Goal: Task Accomplishment & Management: Use online tool/utility

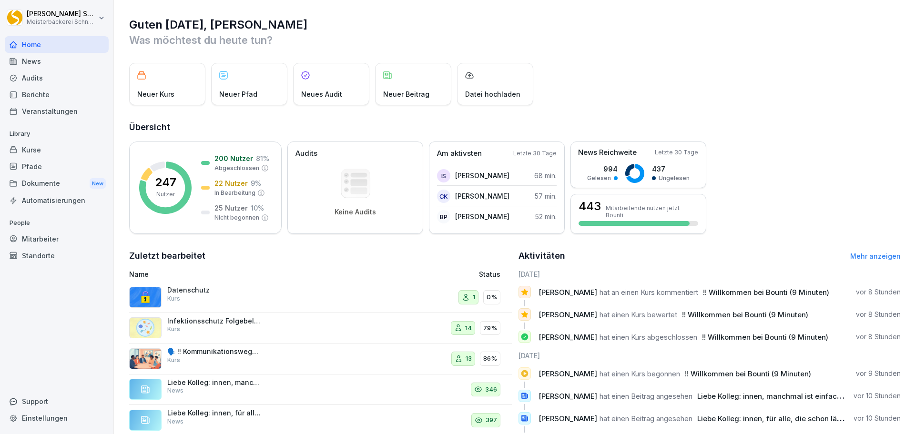
drag, startPoint x: 193, startPoint y: 295, endPoint x: 203, endPoint y: 297, distance: 10.3
click at [193, 295] on div "Datenschutz Kurs" at bounding box center [214, 294] width 95 height 17
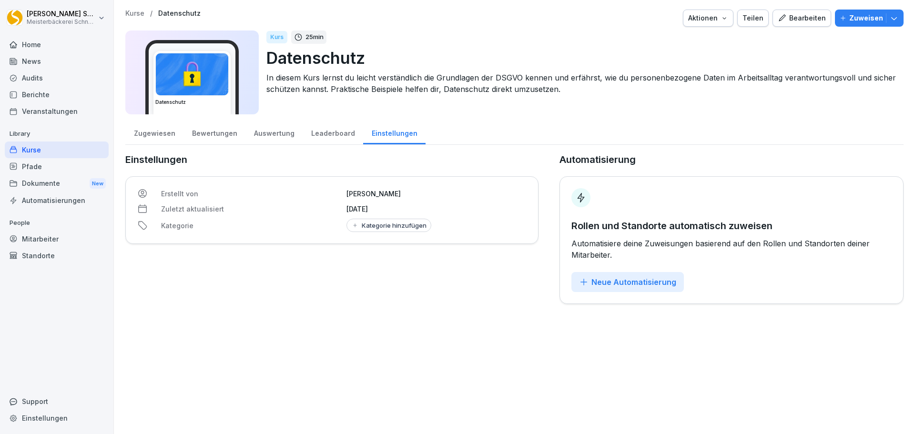
click at [797, 17] on div "Bearbeiten" at bounding box center [802, 18] width 48 height 10
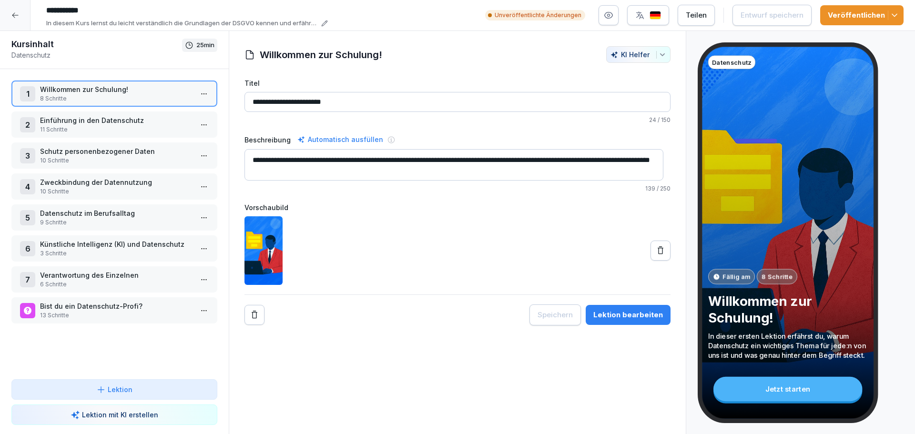
click at [606, 15] on button "button" at bounding box center [609, 15] width 20 height 20
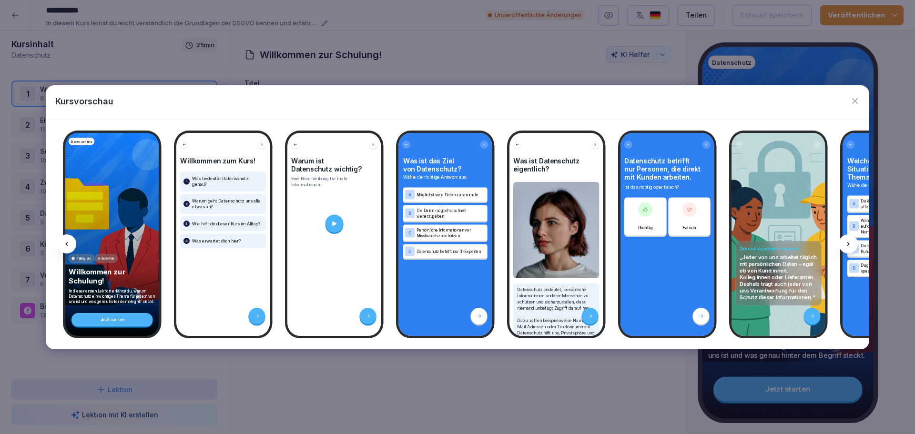
click at [847, 242] on icon at bounding box center [848, 244] width 2 height 4
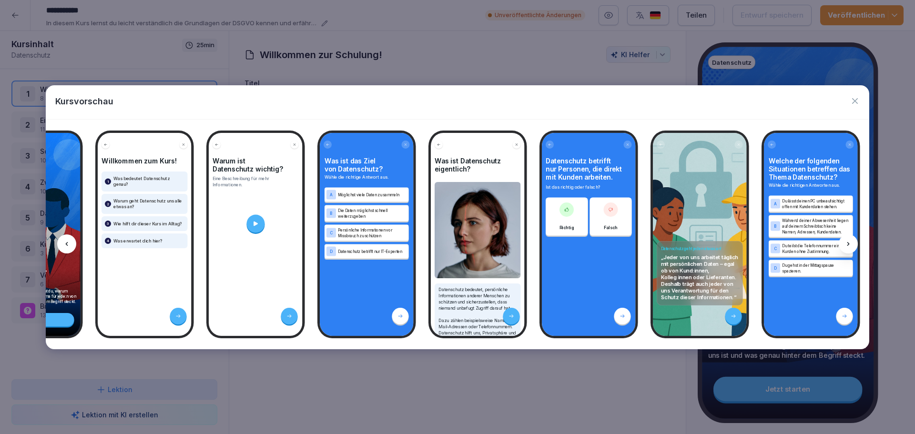
click at [847, 242] on icon at bounding box center [848, 244] width 2 height 4
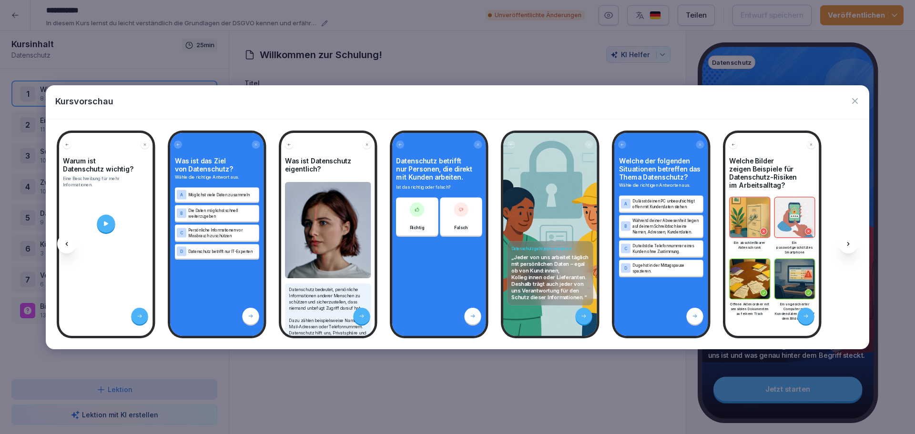
scroll to position [0, 228]
click at [847, 242] on icon at bounding box center [848, 244] width 8 height 8
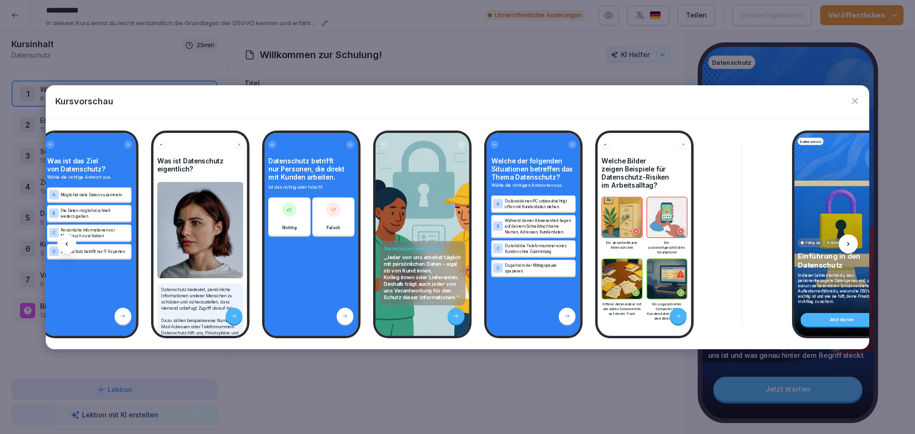
click at [847, 242] on icon at bounding box center [848, 244] width 8 height 8
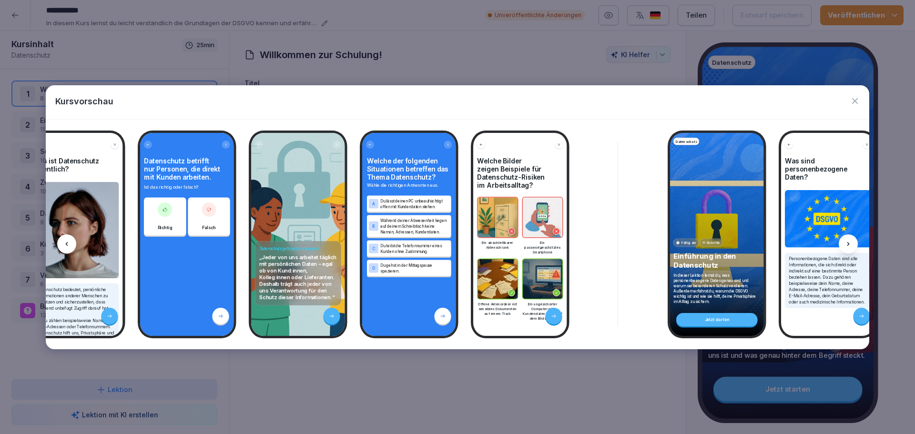
scroll to position [0, 484]
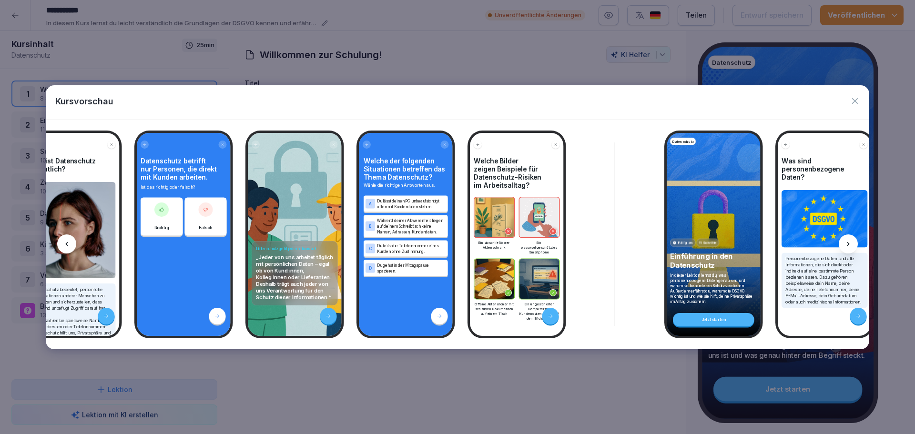
click at [847, 242] on icon at bounding box center [848, 244] width 8 height 8
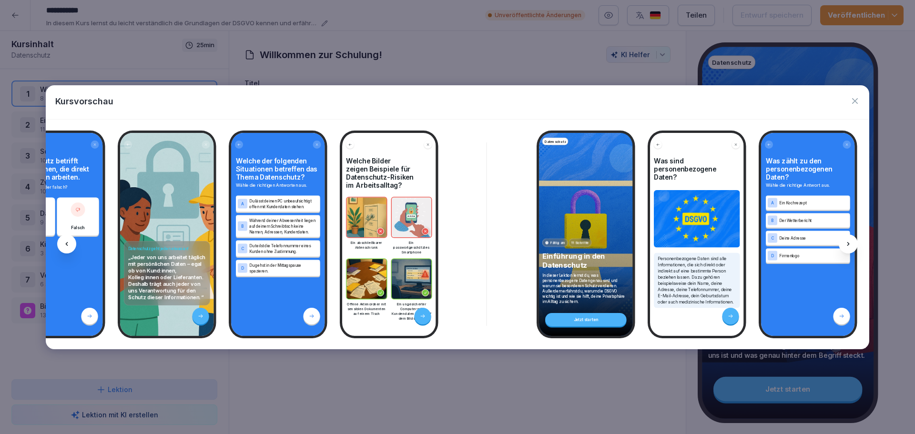
click at [847, 242] on icon at bounding box center [848, 244] width 8 height 8
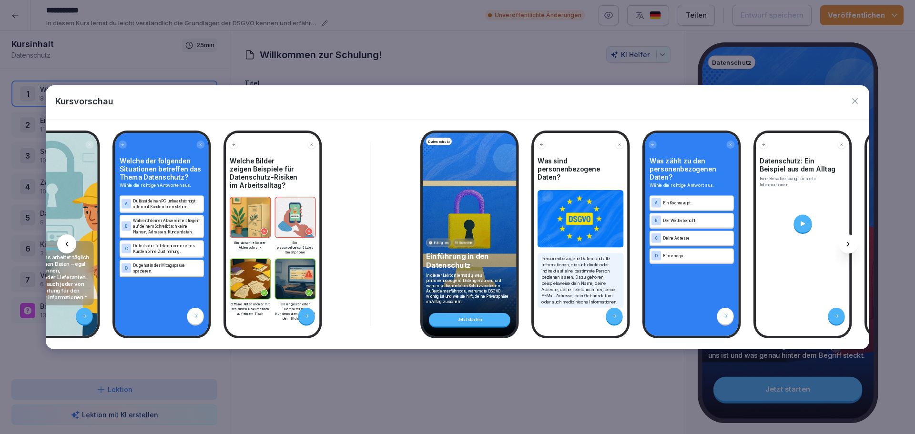
scroll to position [0, 739]
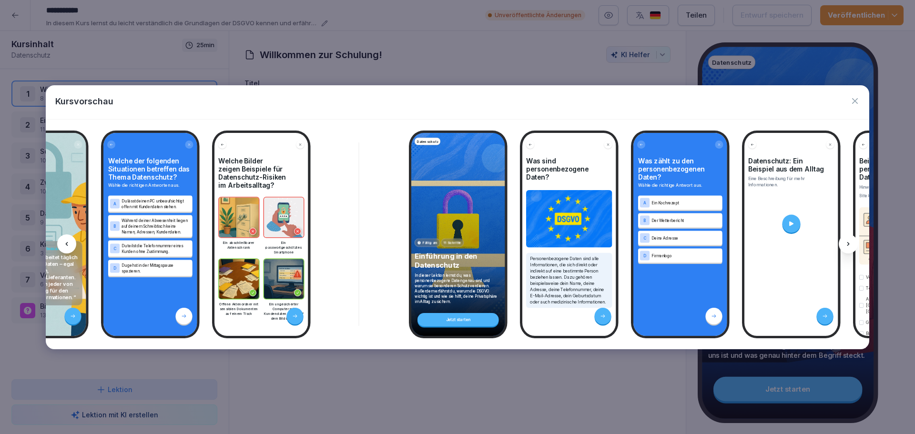
click at [847, 242] on icon at bounding box center [848, 244] width 8 height 8
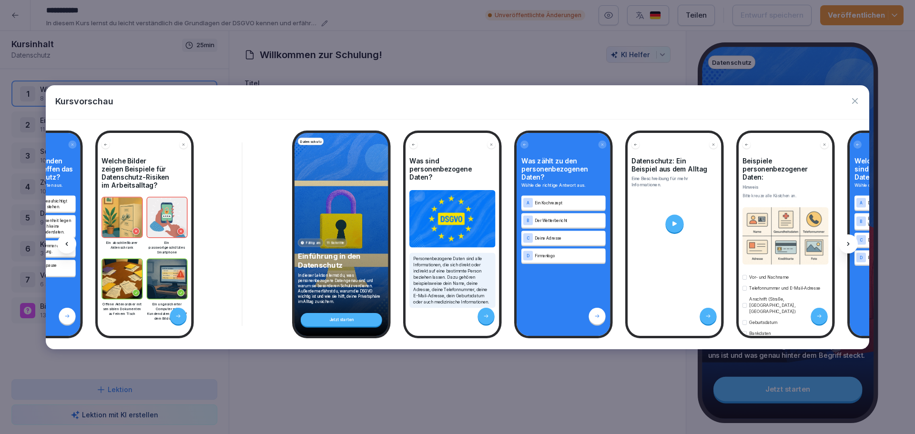
scroll to position [0, 866]
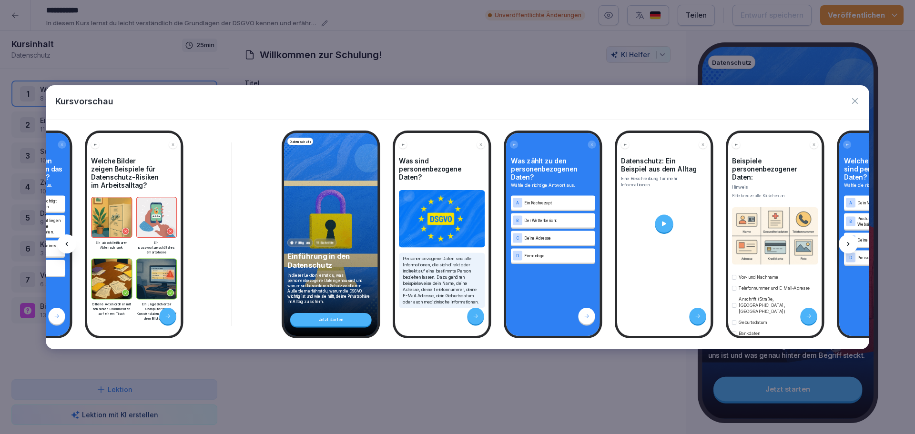
click at [847, 242] on icon at bounding box center [848, 244] width 8 height 8
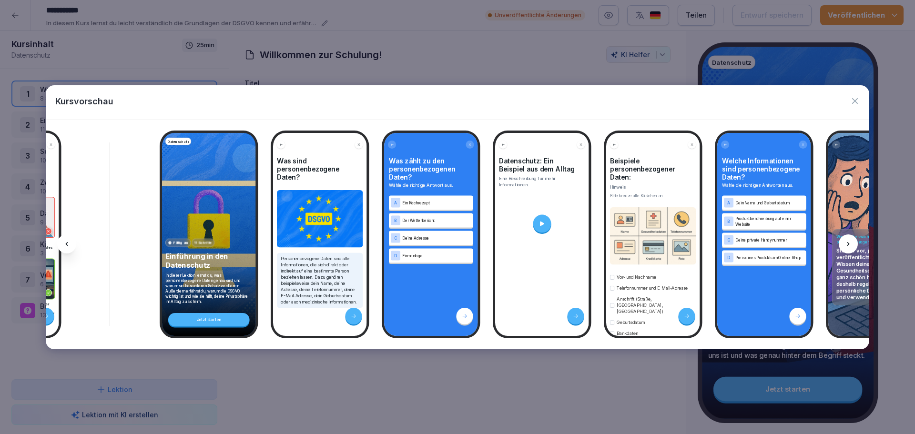
scroll to position [0, 994]
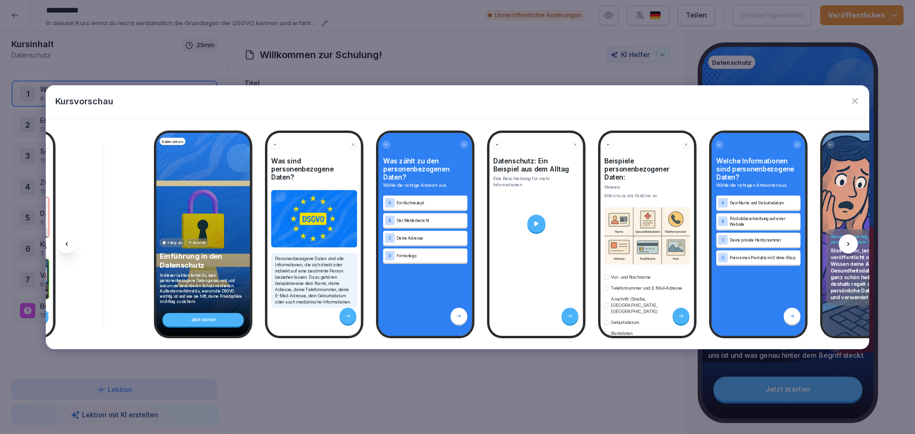
click at [847, 242] on icon at bounding box center [848, 244] width 8 height 8
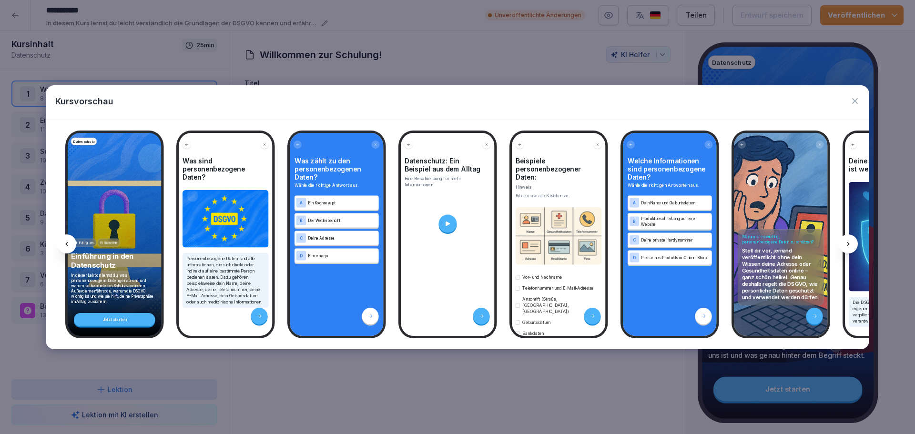
click at [847, 242] on icon at bounding box center [848, 244] width 8 height 8
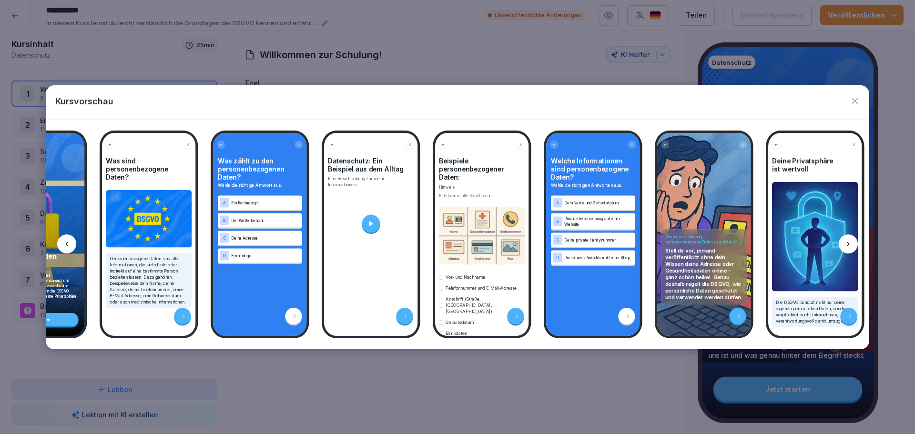
click at [847, 242] on icon at bounding box center [848, 244] width 8 height 8
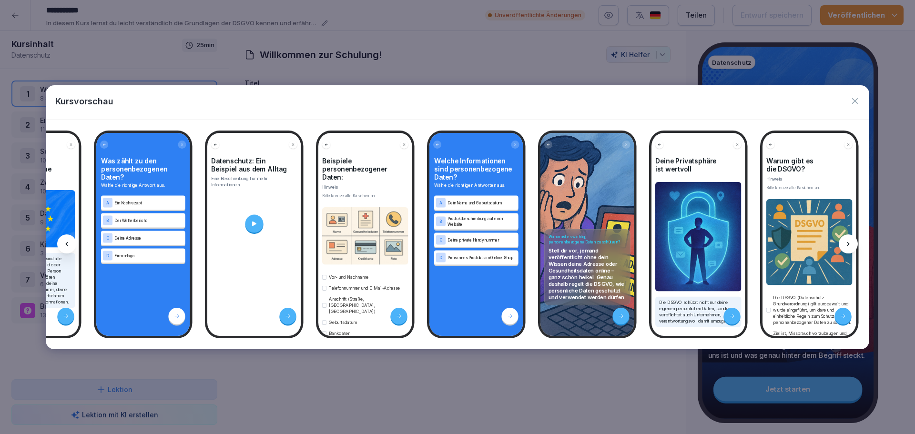
click at [847, 242] on icon at bounding box center [848, 244] width 8 height 8
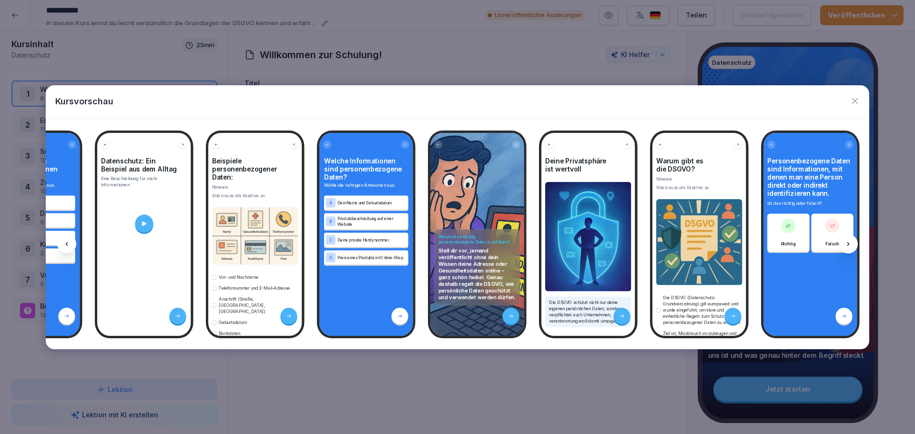
click at [847, 242] on icon at bounding box center [848, 244] width 8 height 8
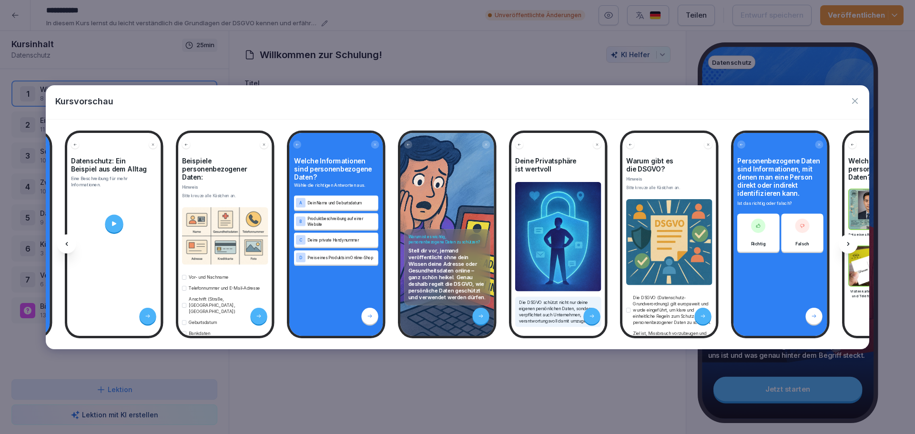
click at [847, 242] on icon at bounding box center [848, 244] width 8 height 8
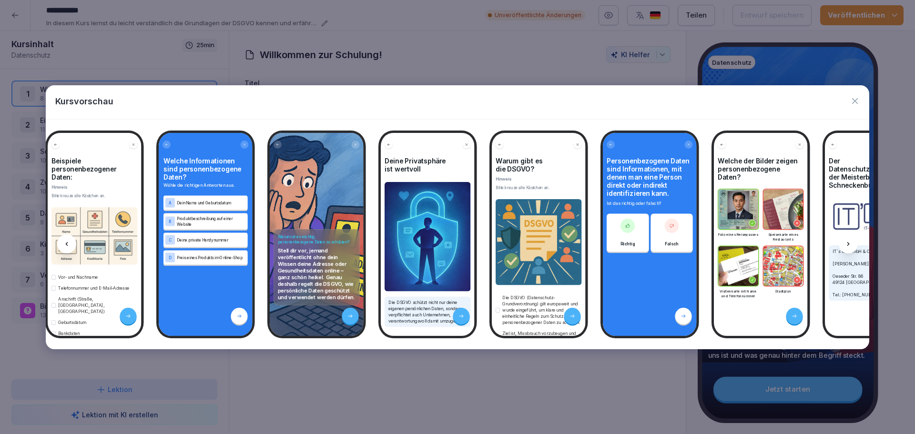
click at [847, 242] on icon at bounding box center [848, 244] width 8 height 8
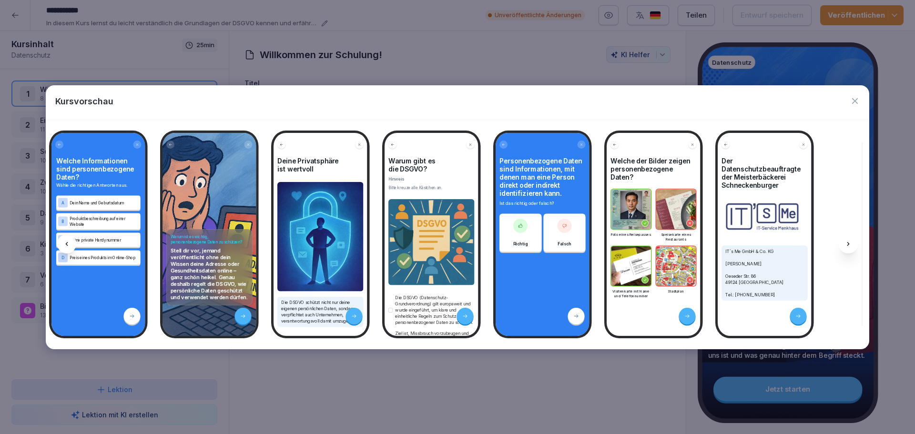
click at [847, 242] on icon at bounding box center [848, 244] width 8 height 8
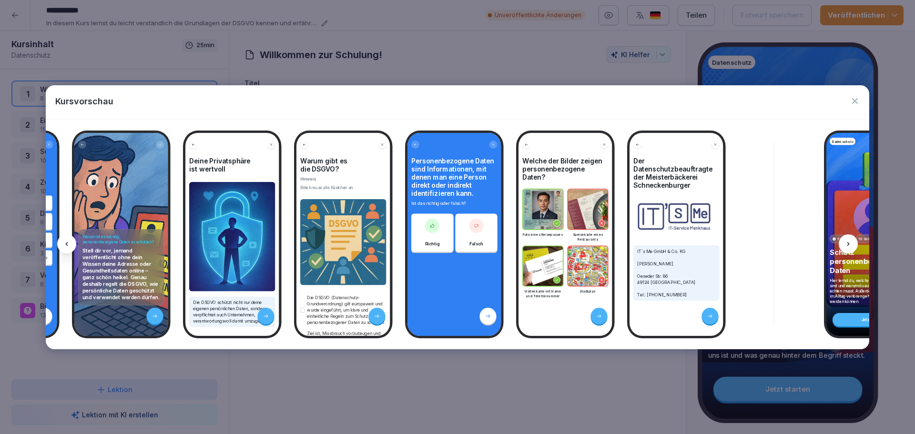
click at [847, 242] on icon at bounding box center [848, 244] width 8 height 8
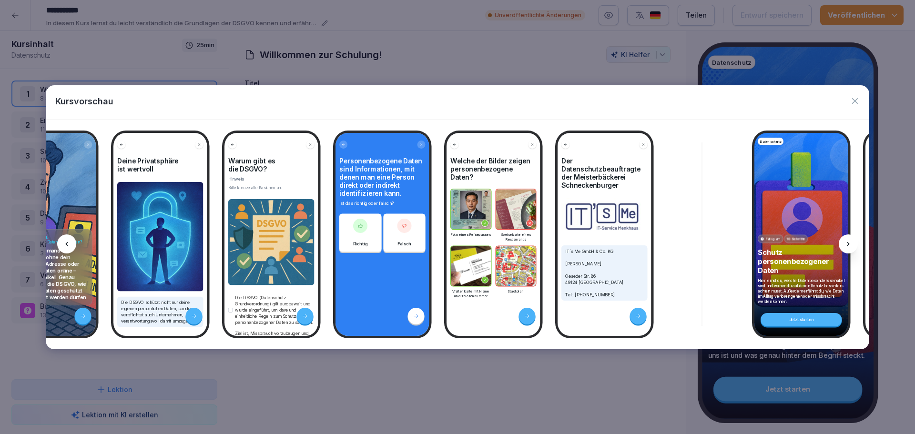
click at [847, 242] on icon at bounding box center [848, 244] width 8 height 8
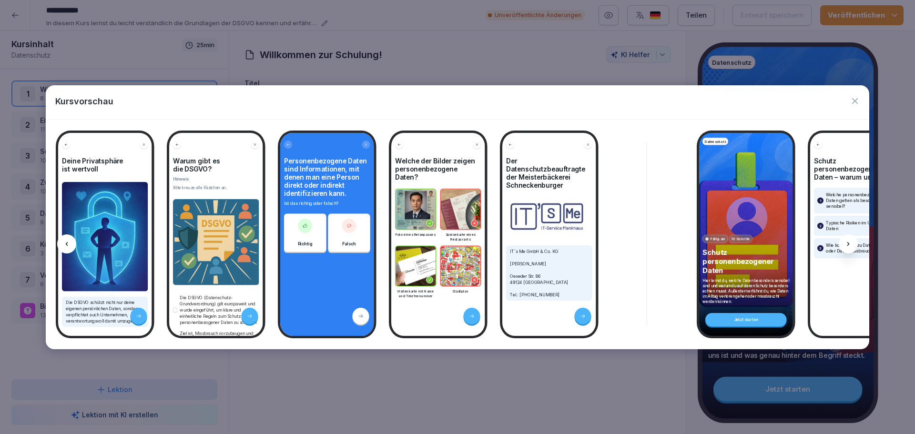
click at [847, 242] on icon at bounding box center [848, 244] width 8 height 8
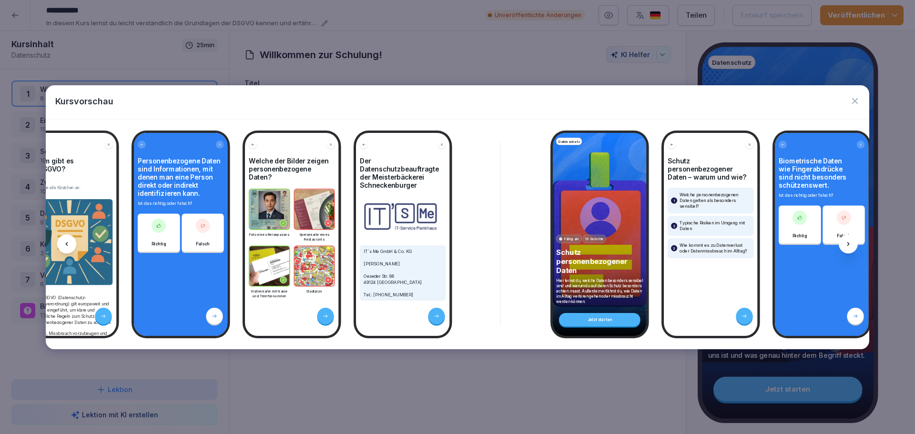
click at [847, 242] on icon at bounding box center [848, 244] width 8 height 8
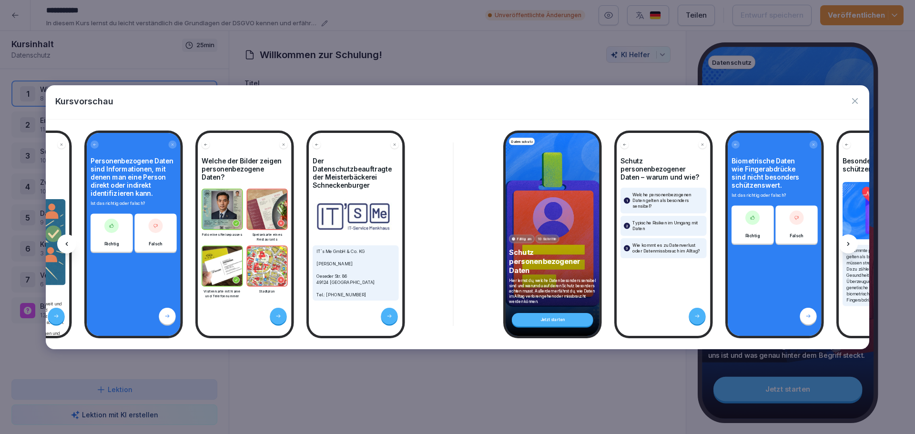
click at [847, 242] on icon at bounding box center [848, 244] width 8 height 8
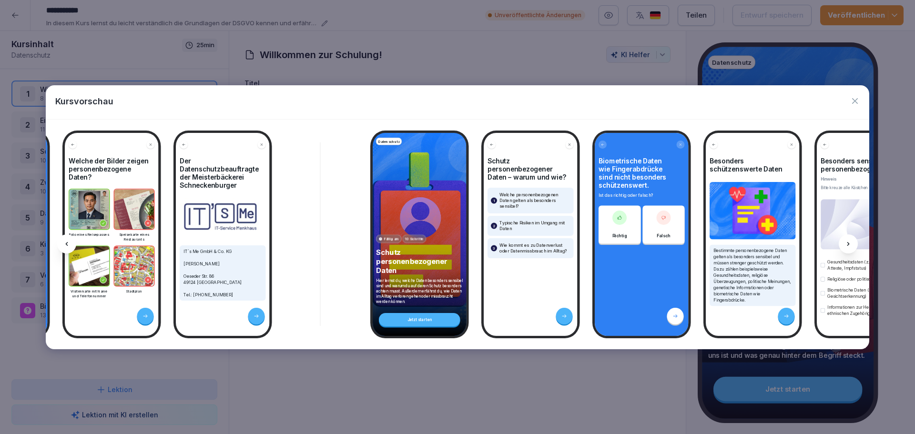
click at [847, 242] on icon at bounding box center [848, 244] width 8 height 8
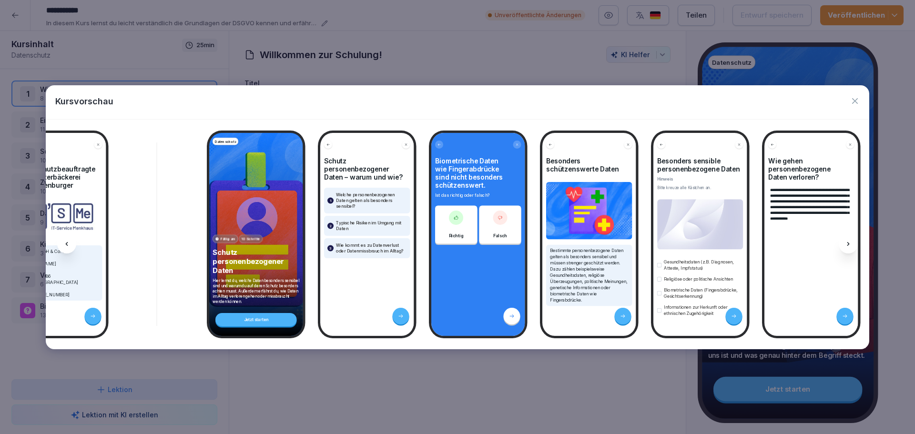
click at [847, 242] on icon at bounding box center [848, 244] width 8 height 8
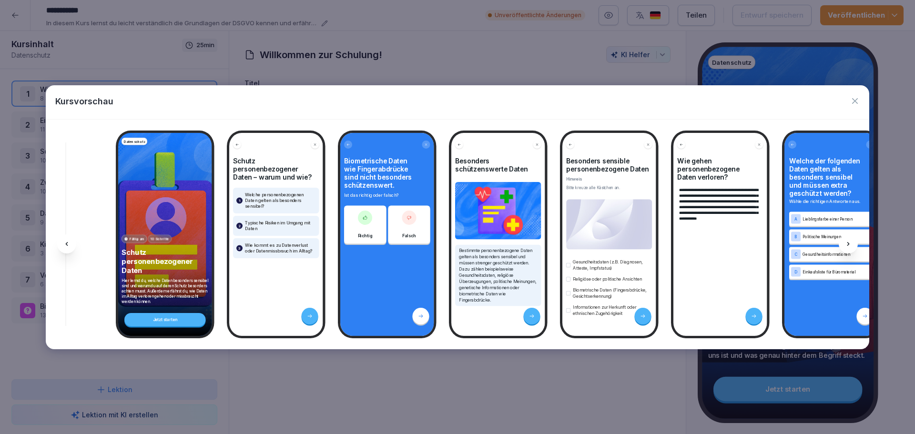
click at [847, 242] on icon at bounding box center [848, 244] width 8 height 8
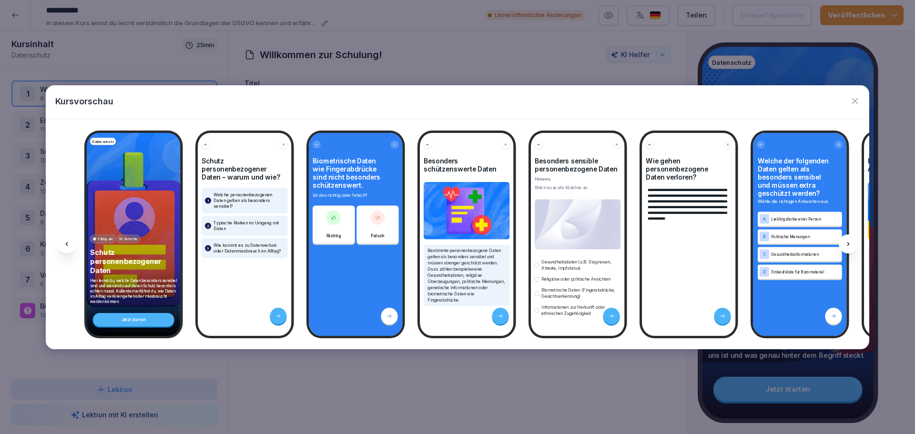
click at [847, 242] on icon at bounding box center [848, 244] width 8 height 8
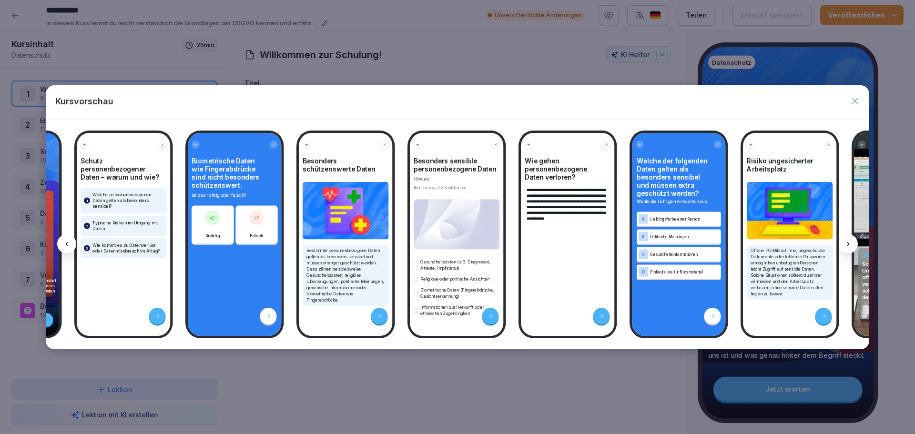
click at [847, 242] on icon at bounding box center [848, 244] width 8 height 8
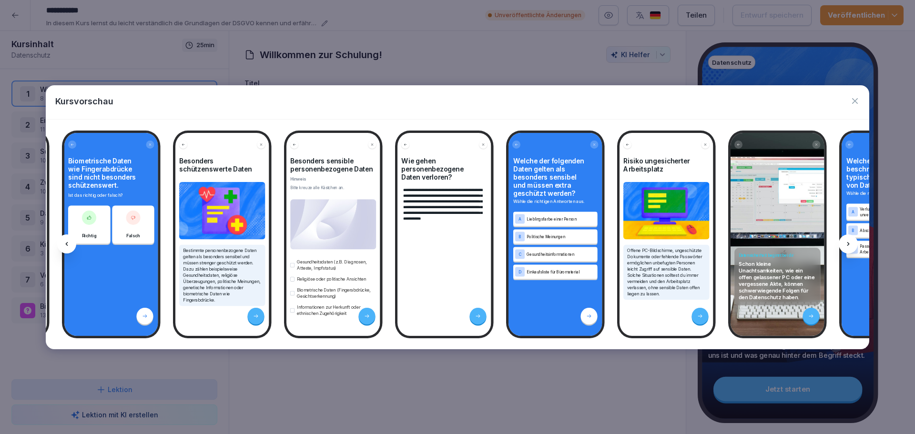
click at [847, 242] on icon at bounding box center [848, 244] width 8 height 8
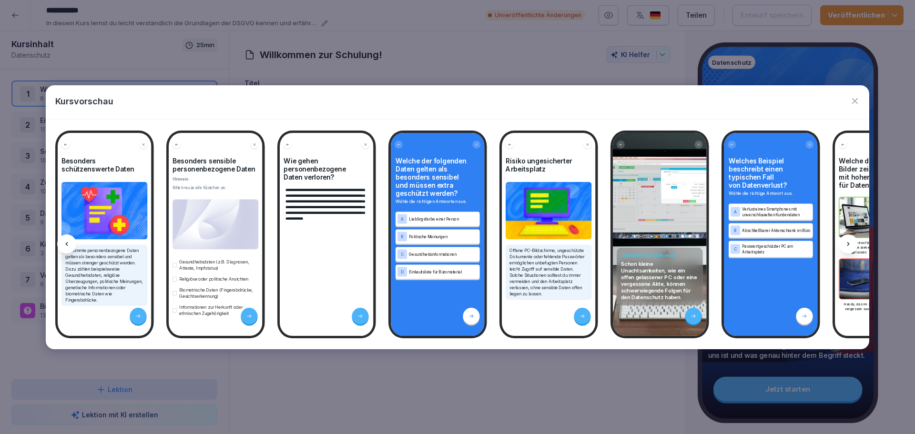
click at [847, 242] on icon at bounding box center [848, 244] width 8 height 8
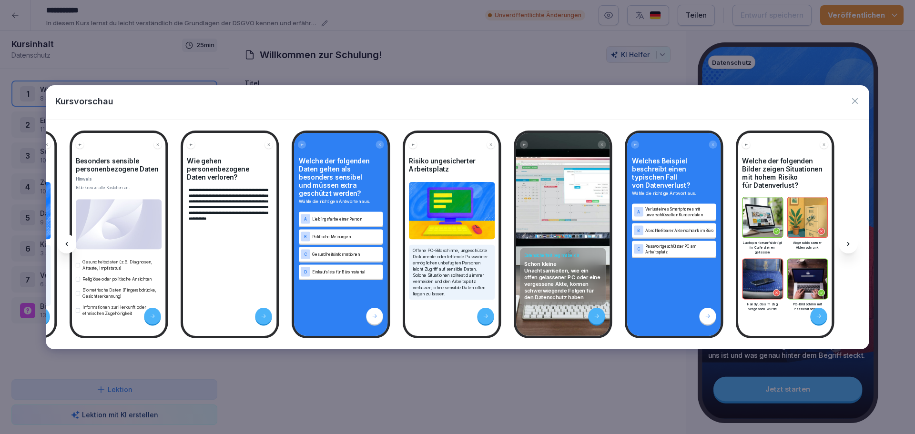
click at [847, 242] on icon at bounding box center [848, 244] width 8 height 8
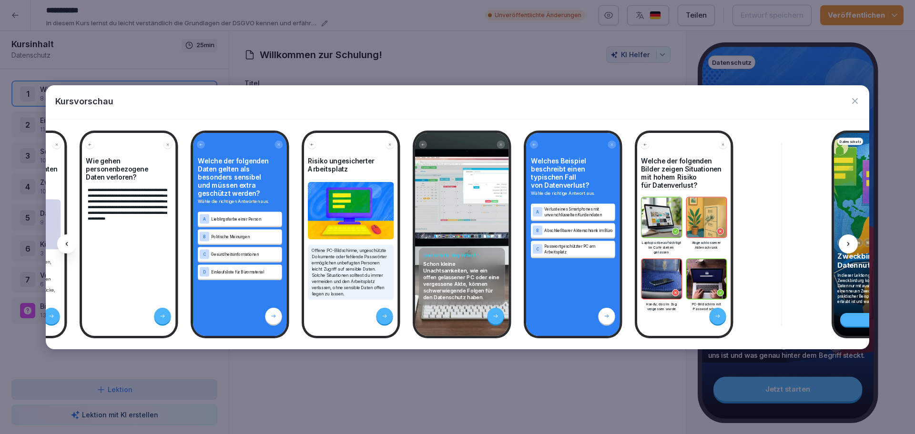
click at [847, 242] on icon at bounding box center [848, 244] width 8 height 8
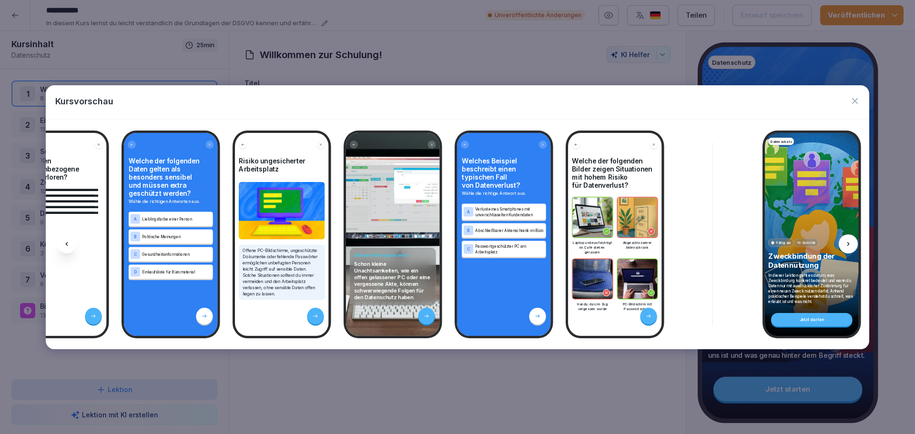
click at [847, 242] on icon at bounding box center [848, 244] width 8 height 8
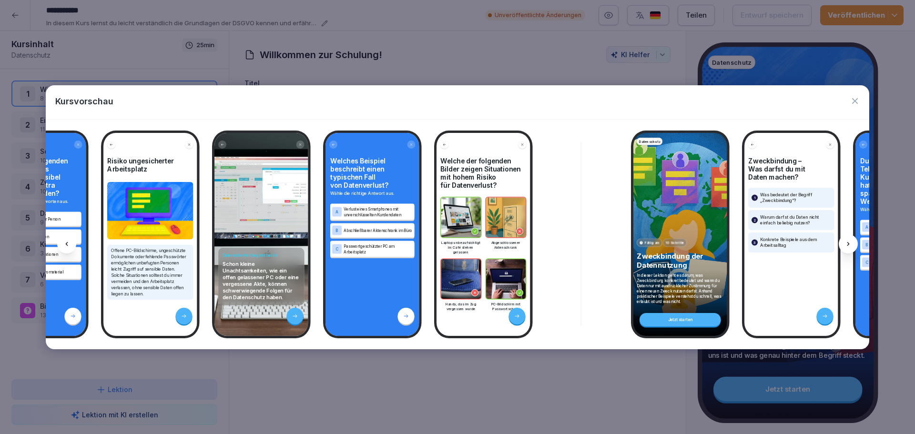
click at [847, 242] on icon at bounding box center [848, 244] width 8 height 8
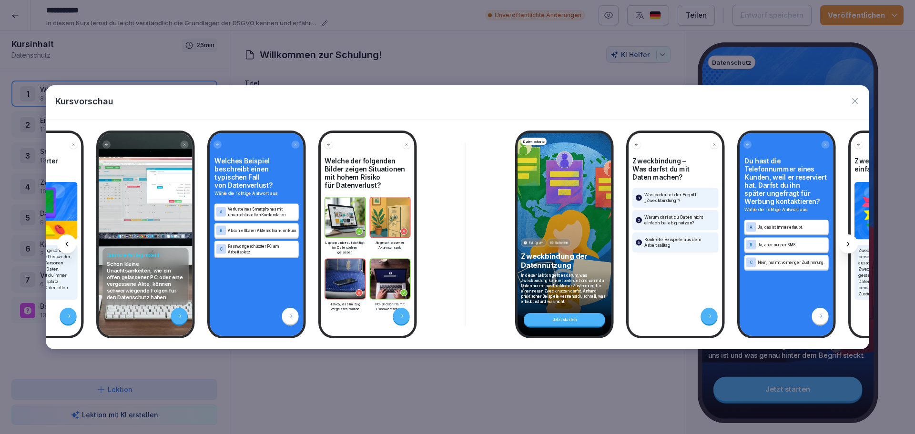
scroll to position [0, 3363]
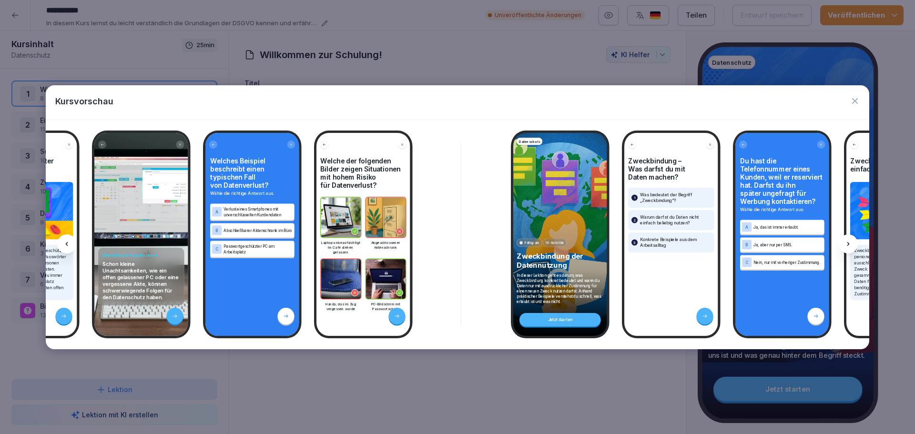
click at [847, 242] on icon at bounding box center [848, 244] width 8 height 8
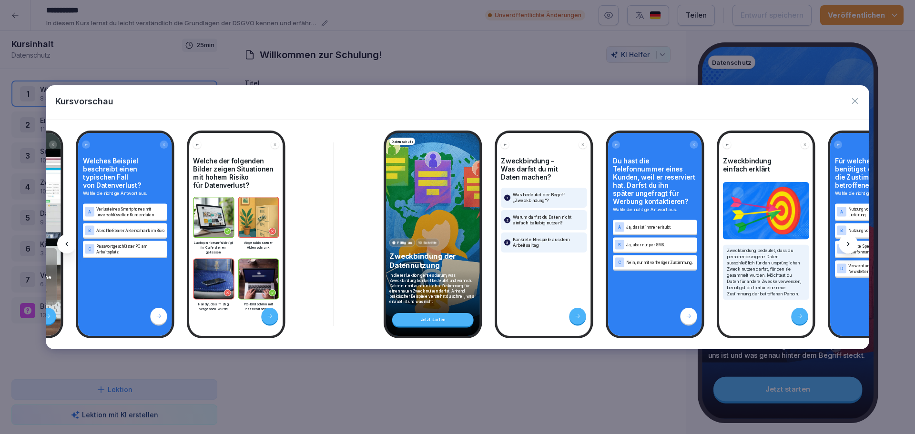
click at [847, 242] on icon at bounding box center [848, 244] width 8 height 8
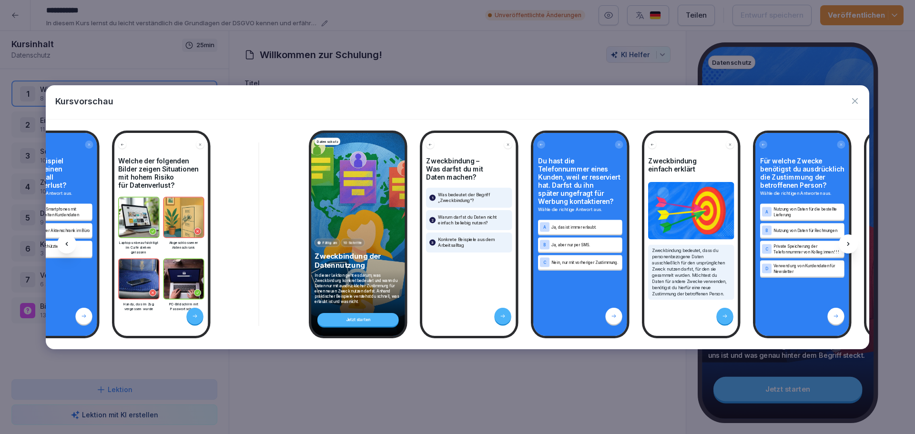
click at [847, 242] on icon at bounding box center [848, 244] width 8 height 8
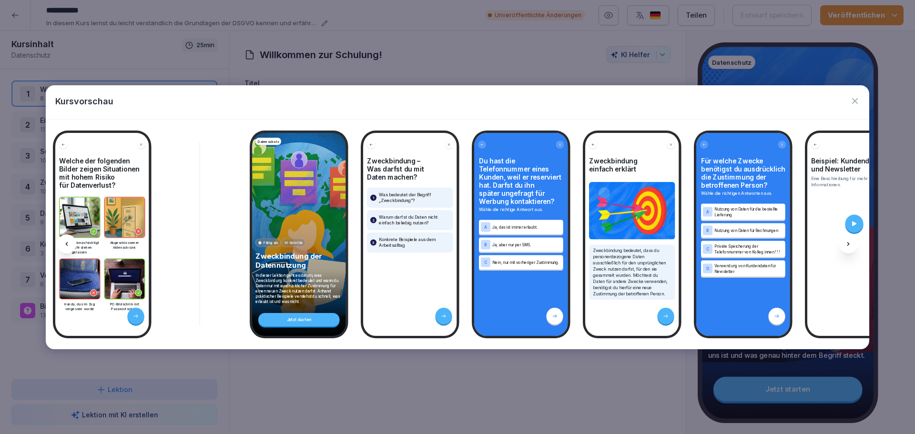
click at [847, 242] on icon at bounding box center [848, 244] width 8 height 8
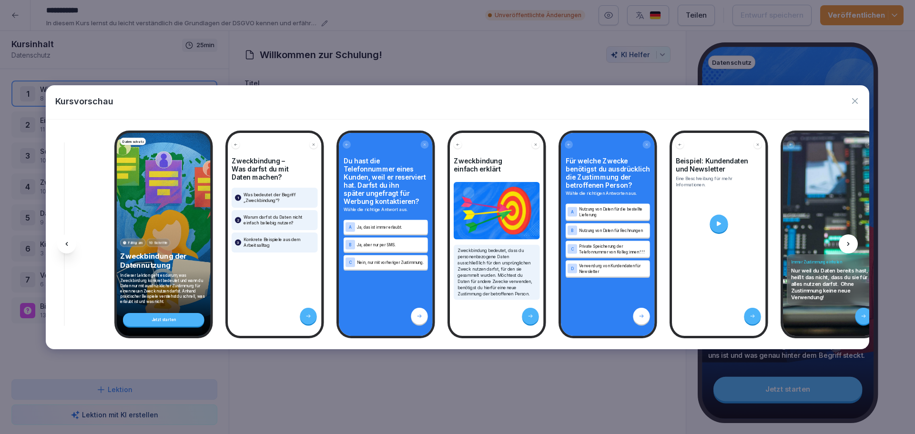
click at [847, 242] on icon at bounding box center [848, 244] width 8 height 8
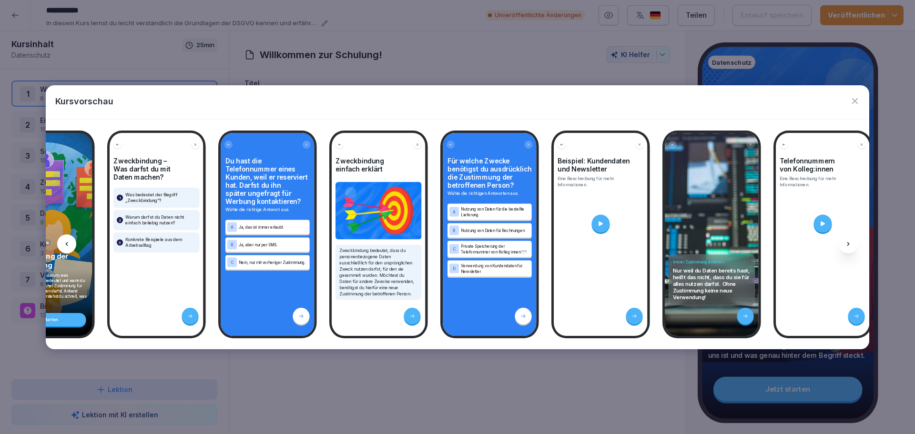
click at [847, 242] on icon at bounding box center [848, 244] width 8 height 8
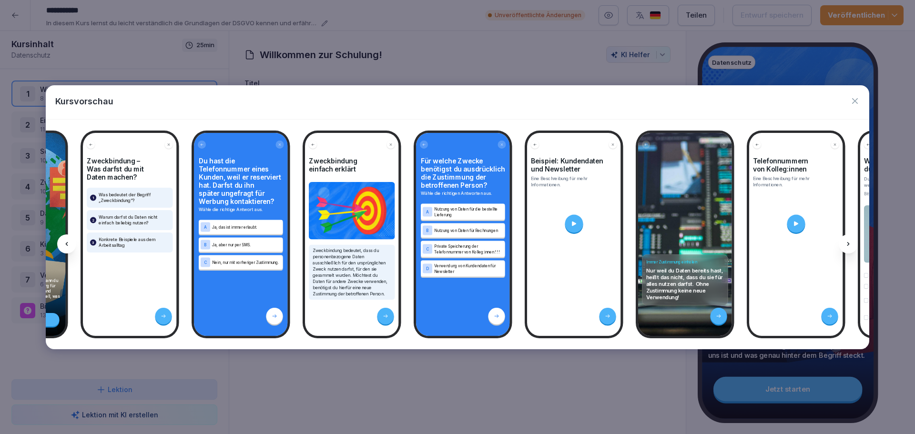
click at [847, 242] on icon at bounding box center [848, 244] width 8 height 8
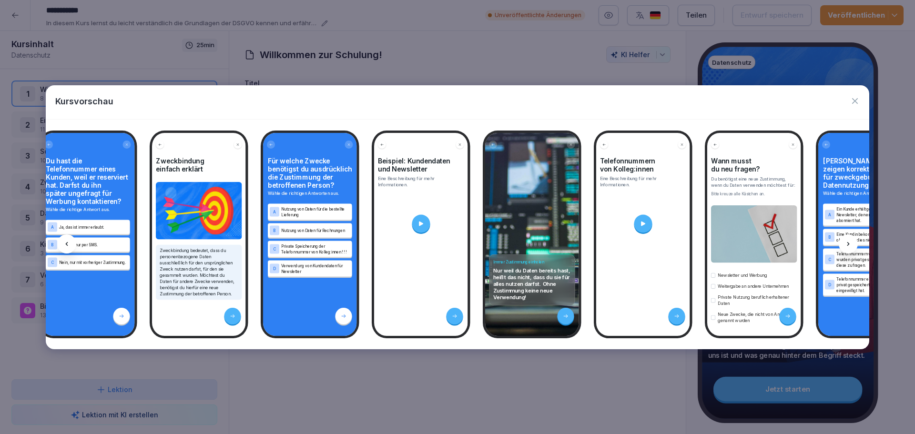
scroll to position [0, 4083]
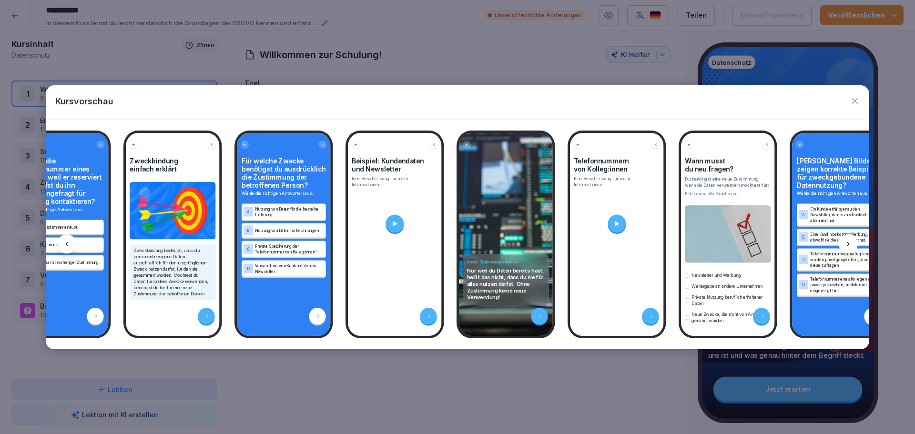
click at [847, 242] on icon at bounding box center [848, 244] width 8 height 8
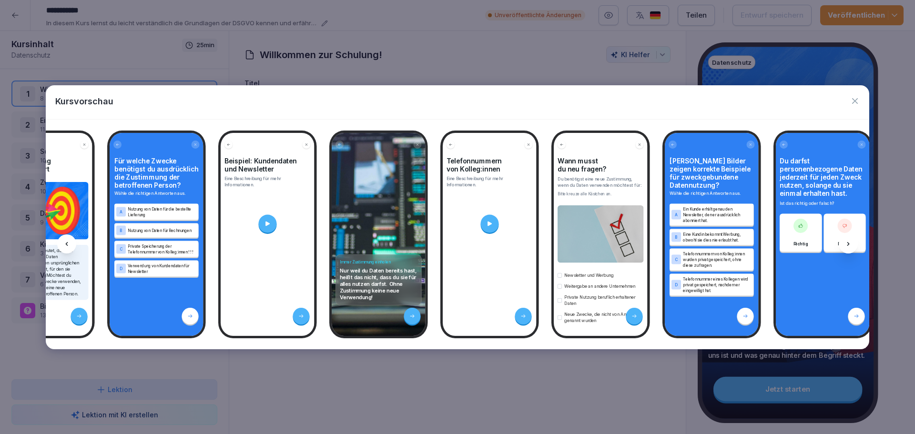
click at [847, 242] on icon at bounding box center [848, 244] width 8 height 8
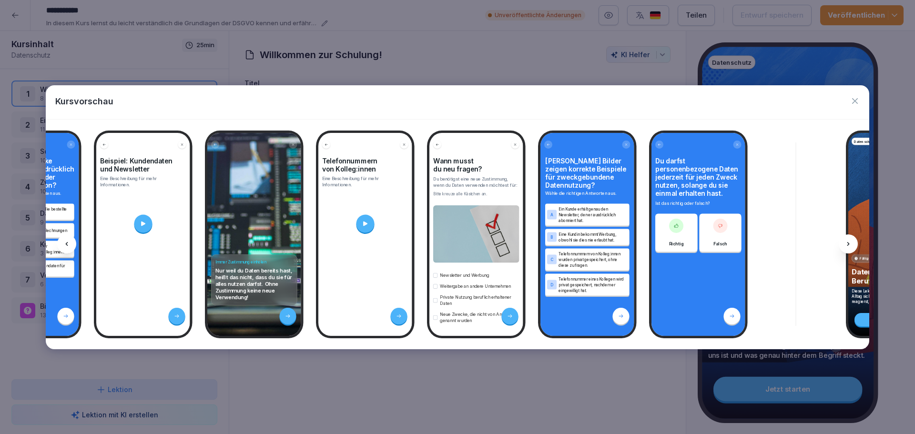
scroll to position [0, 4338]
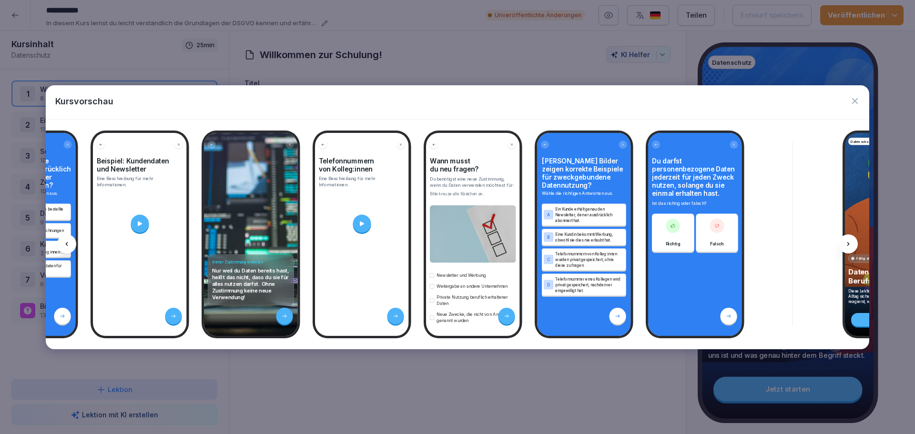
click at [847, 242] on icon at bounding box center [848, 244] width 8 height 8
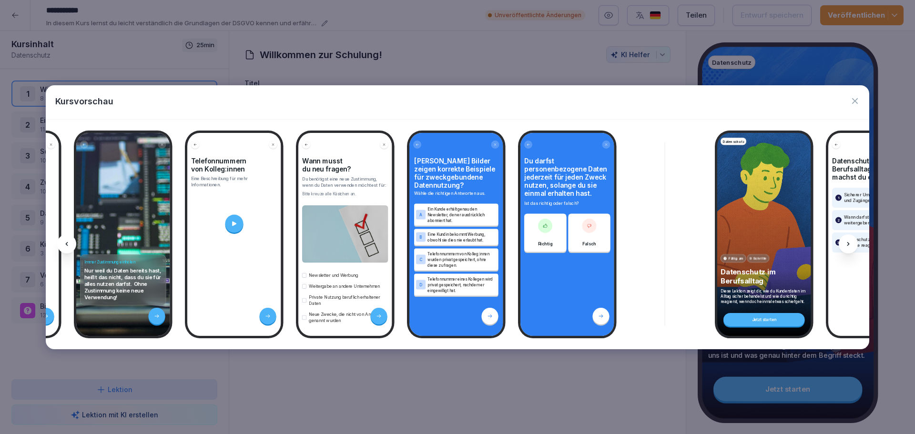
click at [847, 242] on icon at bounding box center [848, 244] width 8 height 8
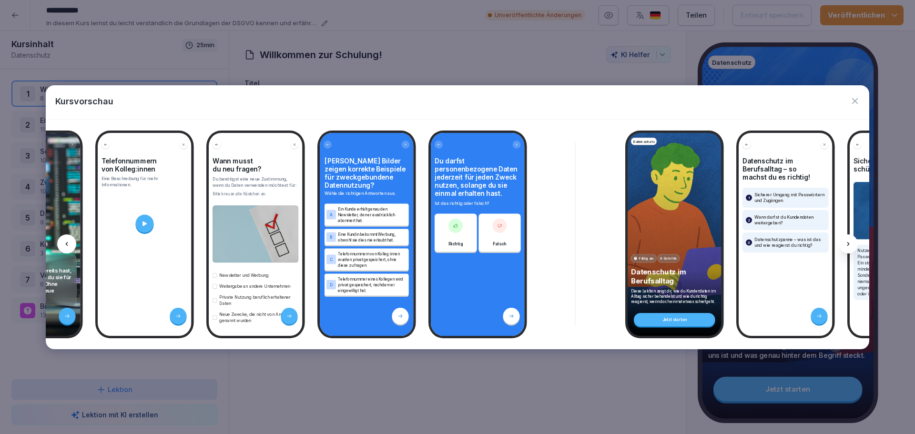
click at [847, 242] on icon at bounding box center [848, 244] width 8 height 8
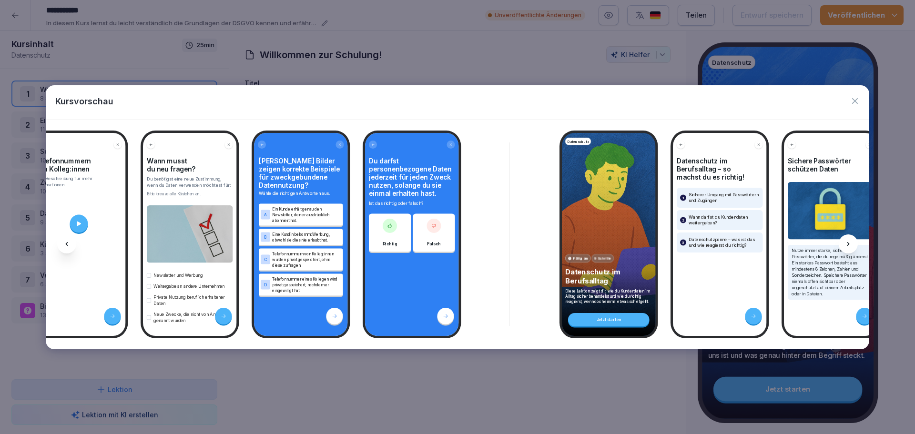
click at [847, 242] on icon at bounding box center [848, 244] width 8 height 8
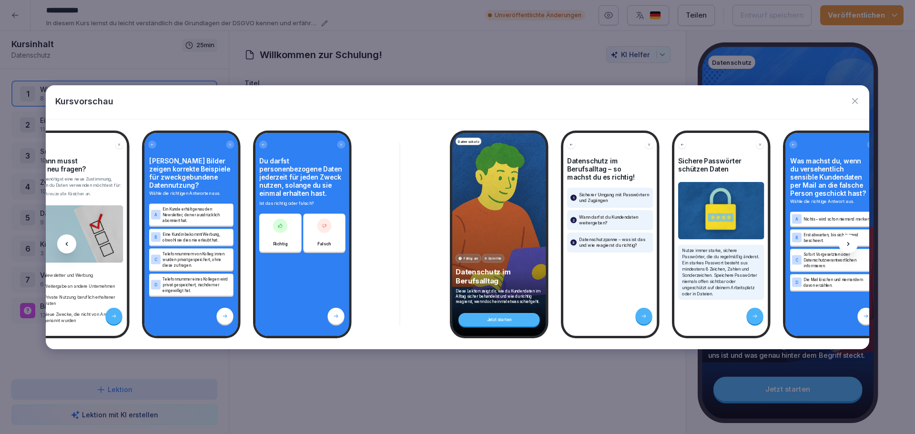
click at [847, 242] on icon at bounding box center [848, 244] width 8 height 8
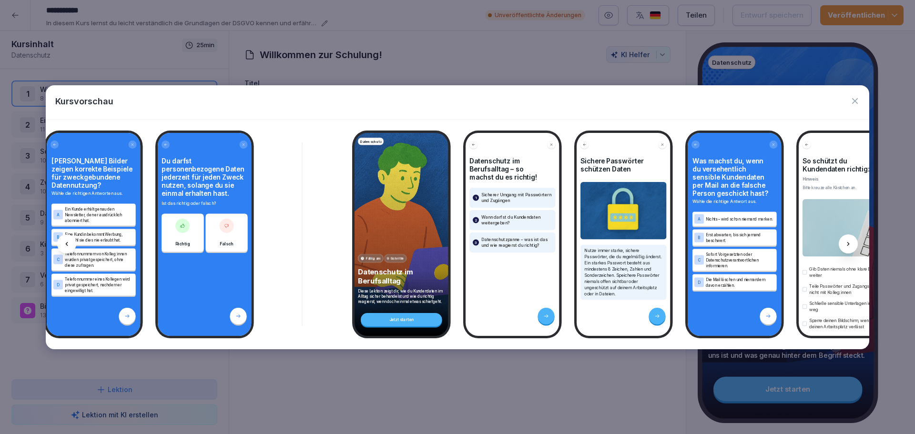
click at [847, 242] on icon at bounding box center [848, 244] width 8 height 8
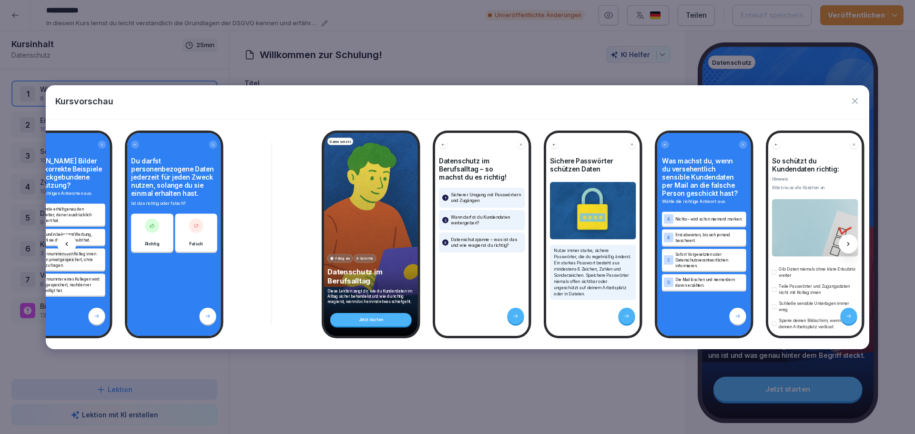
click at [847, 242] on icon at bounding box center [848, 244] width 8 height 8
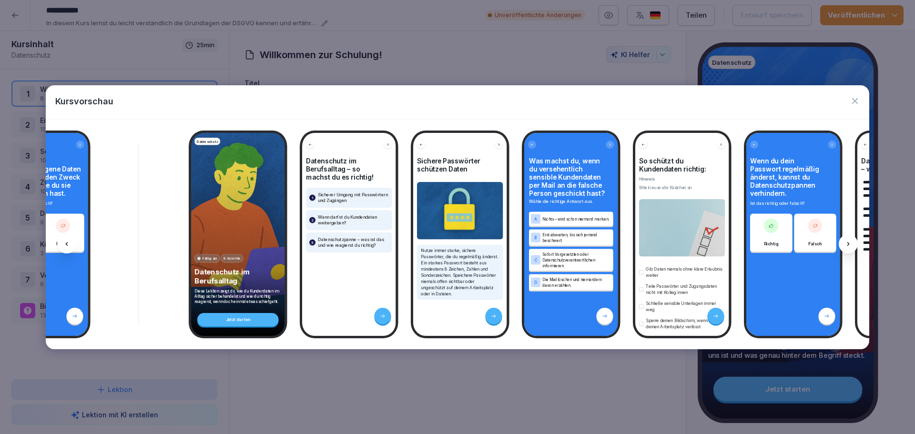
click at [847, 242] on icon at bounding box center [848, 244] width 8 height 8
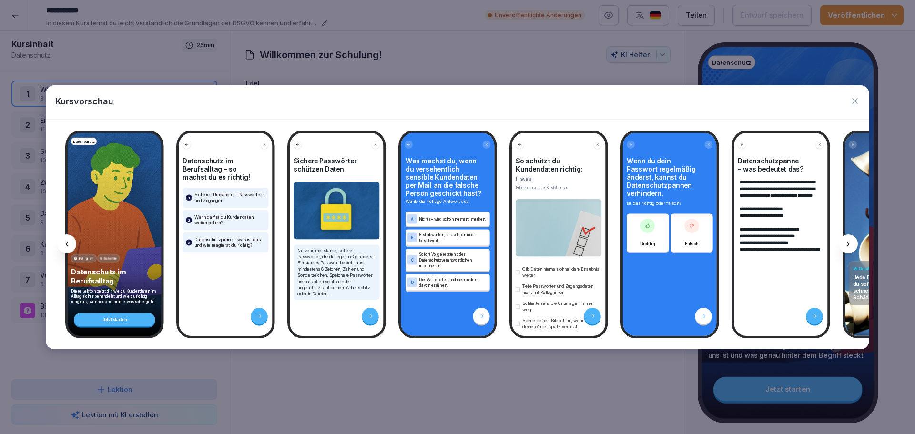
click at [847, 242] on icon at bounding box center [848, 244] width 8 height 8
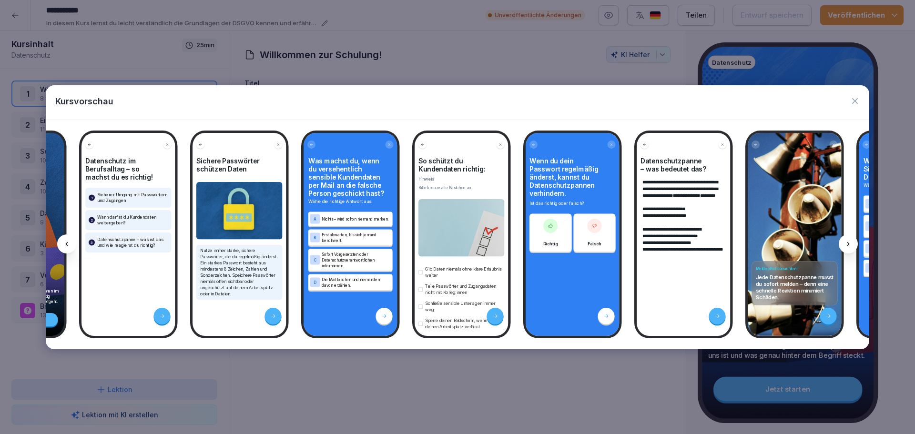
click at [847, 242] on icon at bounding box center [848, 244] width 8 height 8
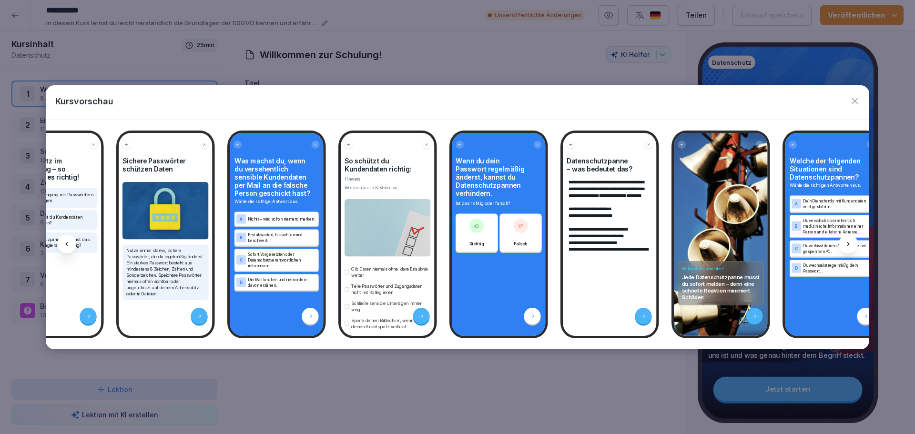
click at [847, 242] on icon at bounding box center [848, 244] width 8 height 8
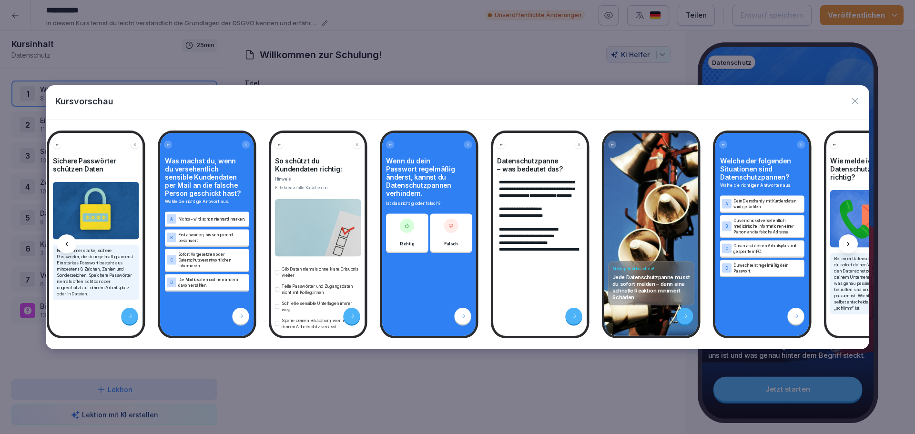
click at [847, 242] on icon at bounding box center [848, 244] width 8 height 8
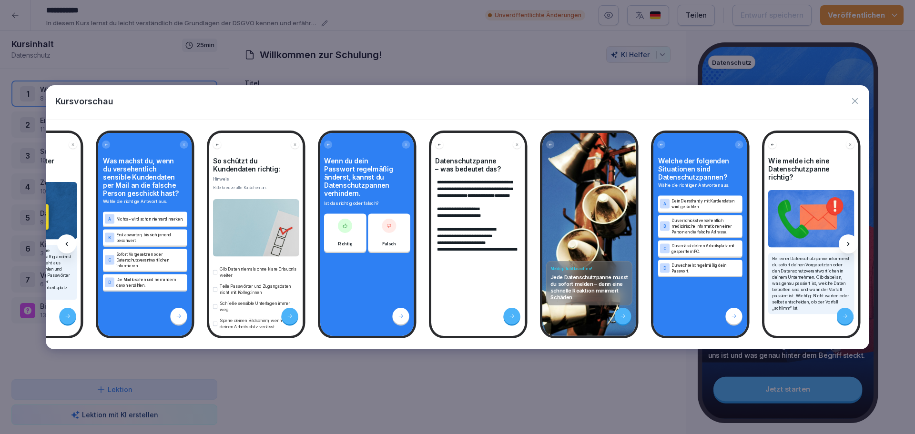
click at [847, 242] on icon at bounding box center [848, 244] width 8 height 8
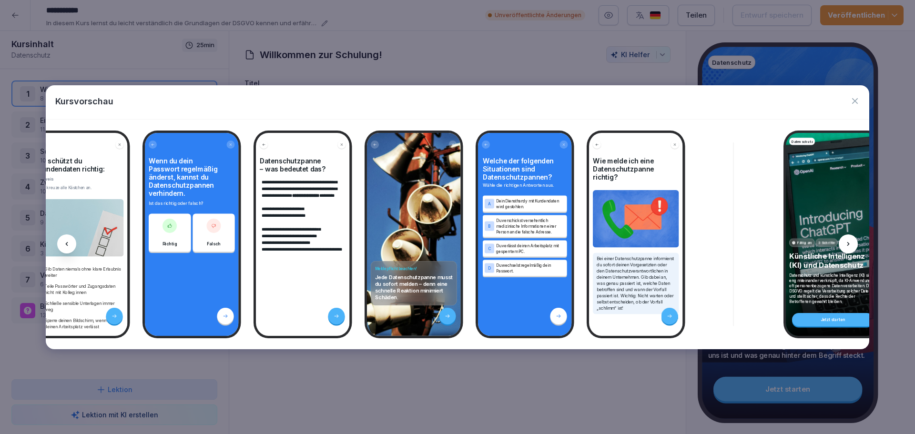
click at [847, 242] on icon at bounding box center [848, 244] width 8 height 8
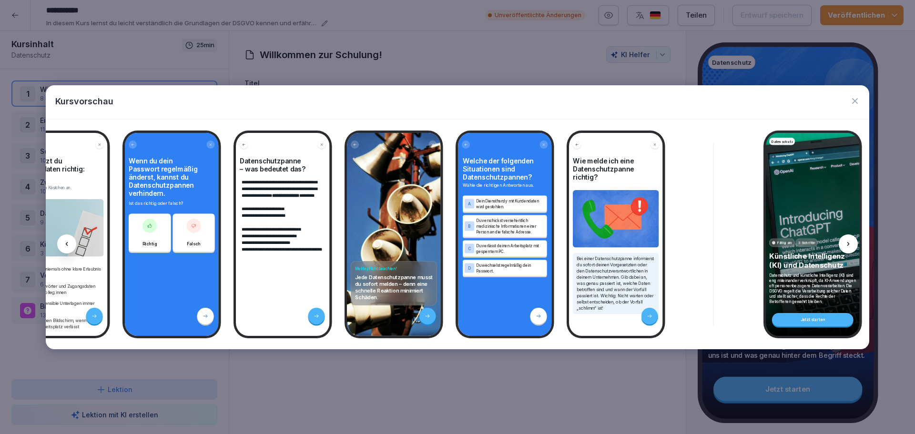
click at [847, 242] on icon at bounding box center [848, 244] width 8 height 8
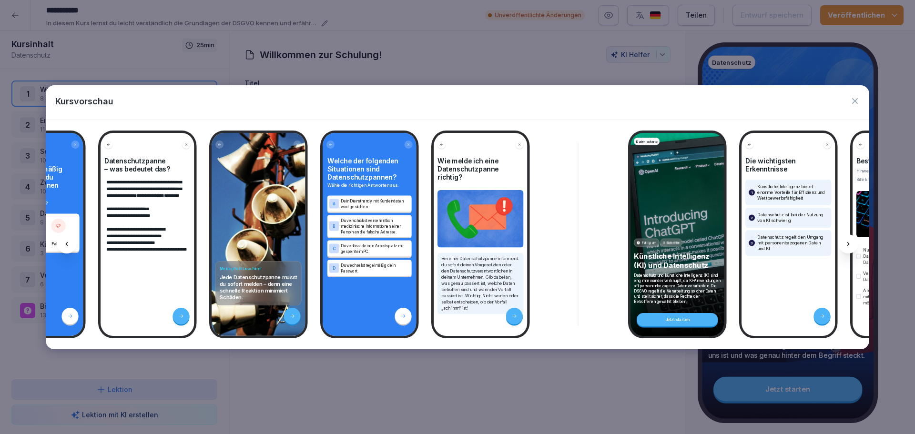
click at [847, 242] on icon at bounding box center [848, 244] width 8 height 8
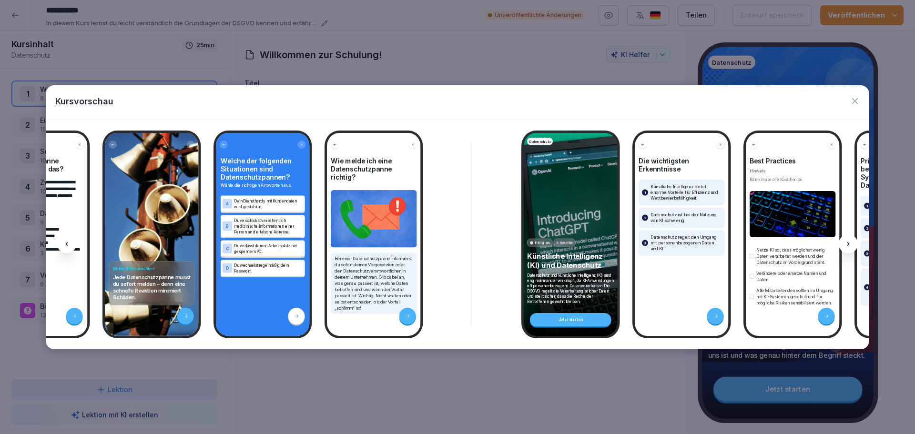
click at [847, 242] on icon at bounding box center [848, 244] width 8 height 8
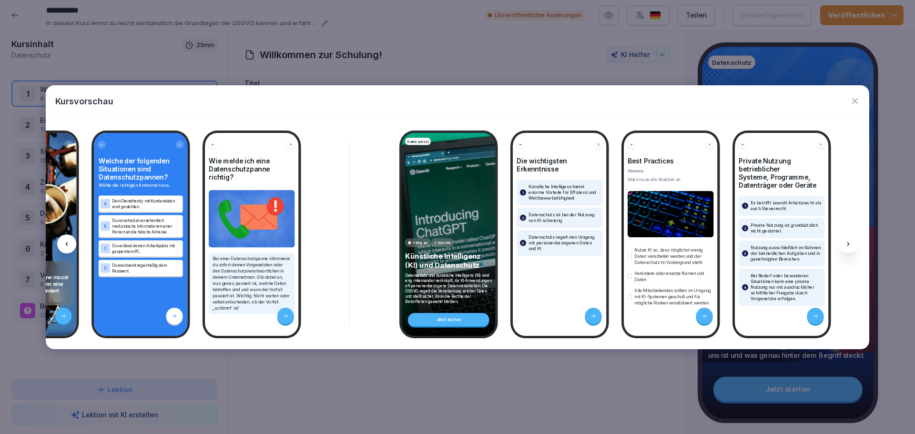
click at [847, 242] on icon at bounding box center [848, 244] width 8 height 8
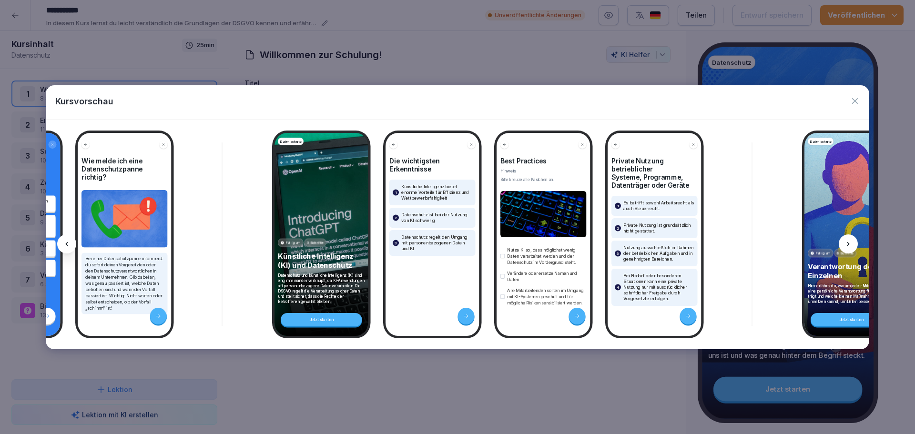
click at [847, 242] on icon at bounding box center [848, 244] width 8 height 8
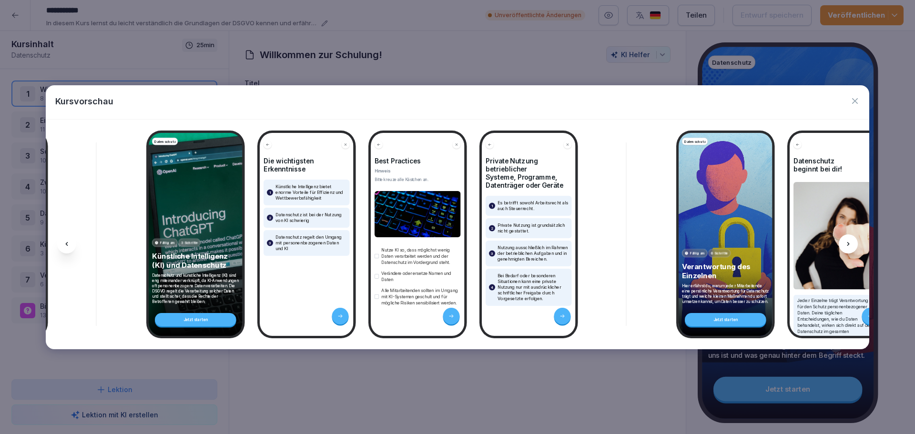
scroll to position [0, 6233]
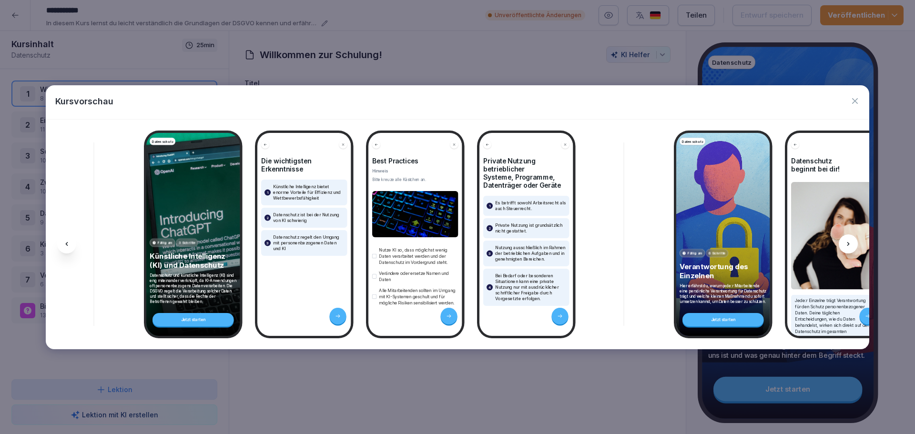
click at [844, 241] on div at bounding box center [848, 243] width 19 height 19
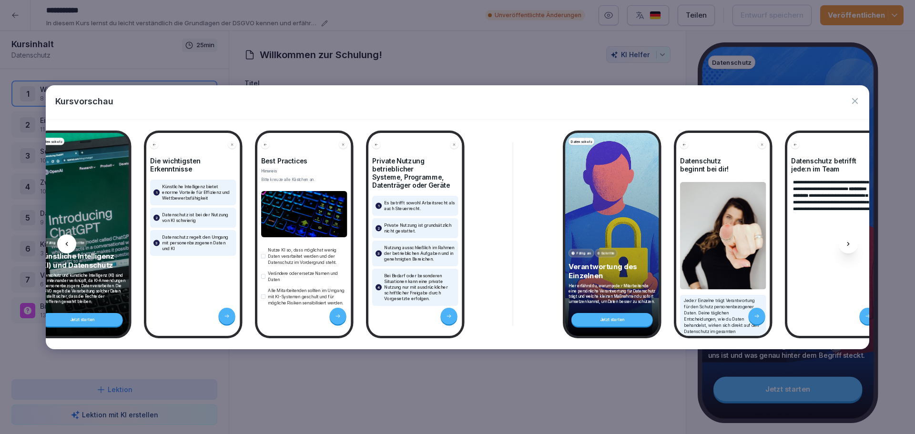
click at [844, 241] on div at bounding box center [848, 243] width 19 height 19
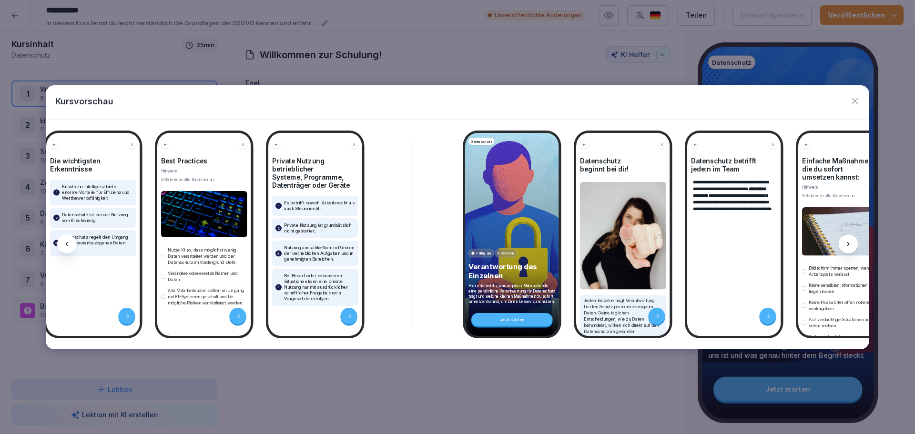
click at [844, 241] on div at bounding box center [848, 243] width 19 height 19
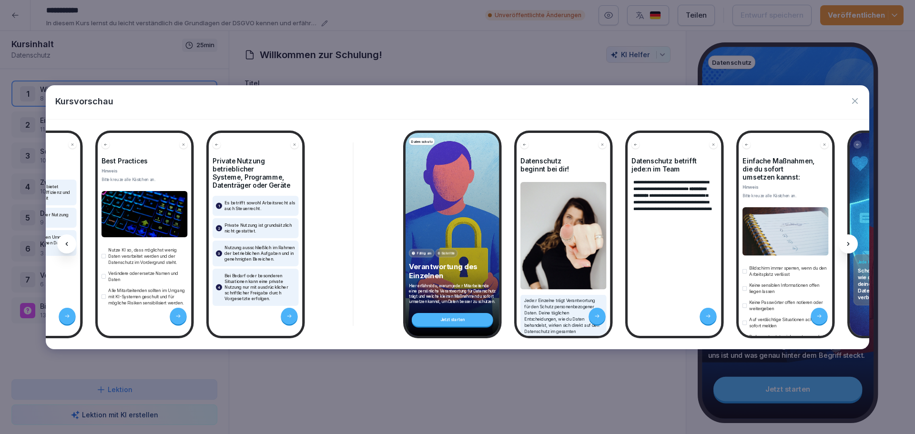
scroll to position [0, 6565]
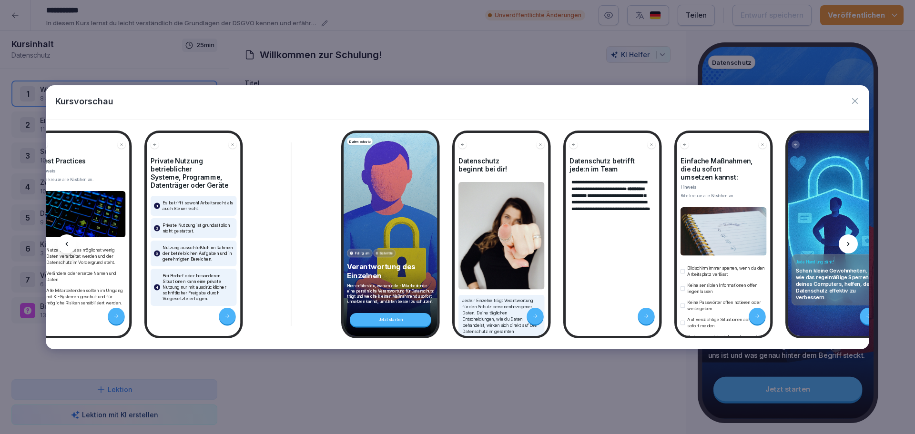
click at [66, 244] on icon at bounding box center [67, 244] width 2 height 4
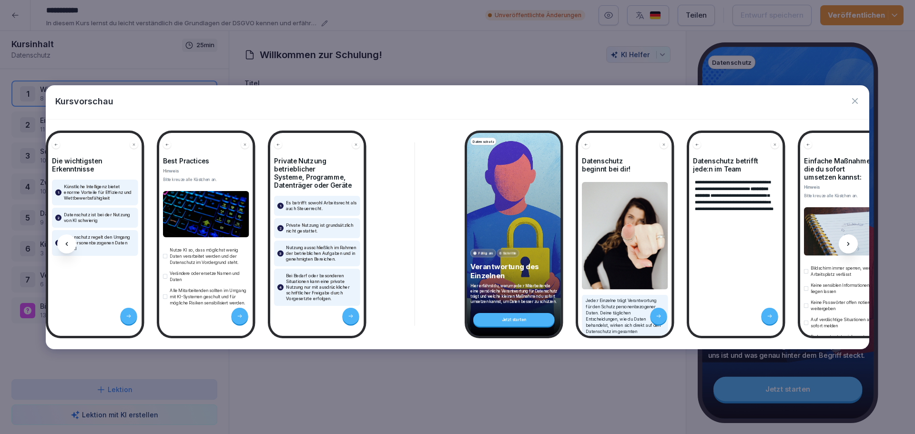
scroll to position [0, 6438]
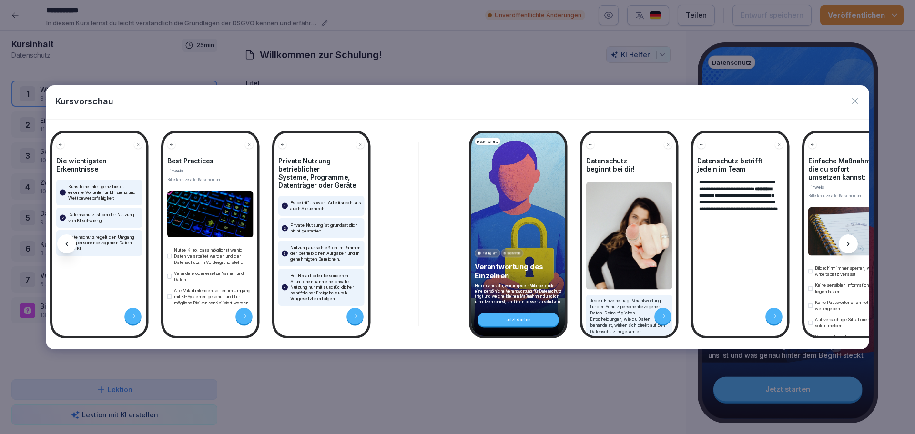
click at [66, 238] on div at bounding box center [66, 243] width 19 height 19
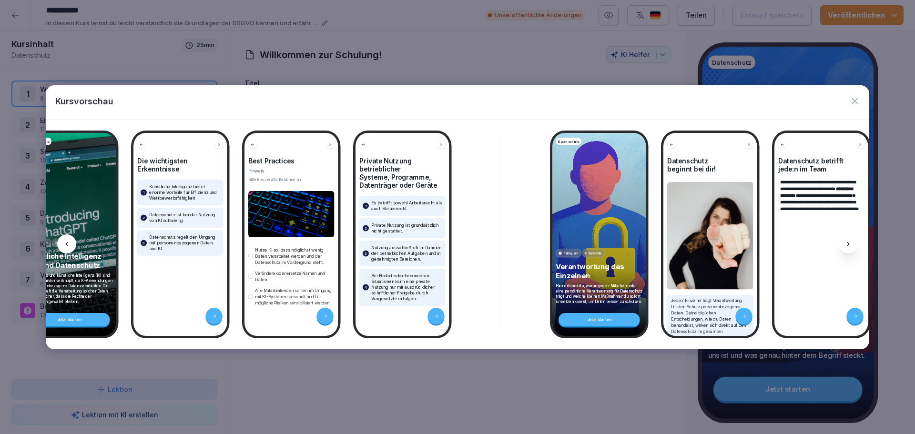
scroll to position [0, 6310]
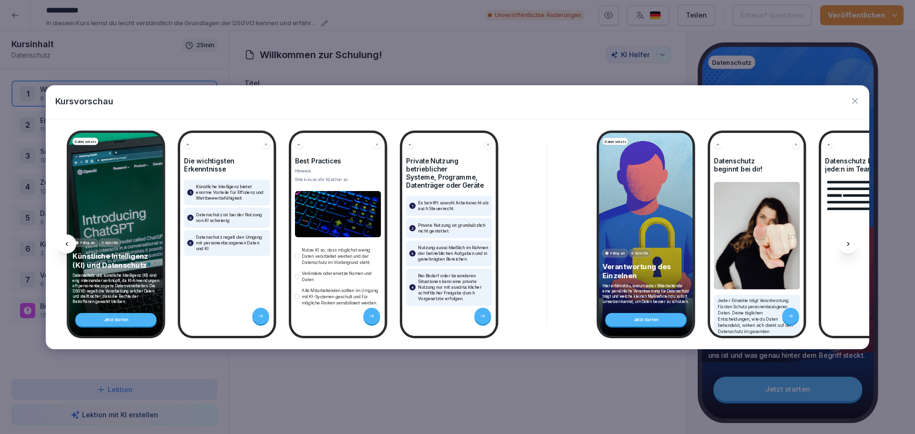
click at [845, 242] on icon at bounding box center [848, 244] width 8 height 8
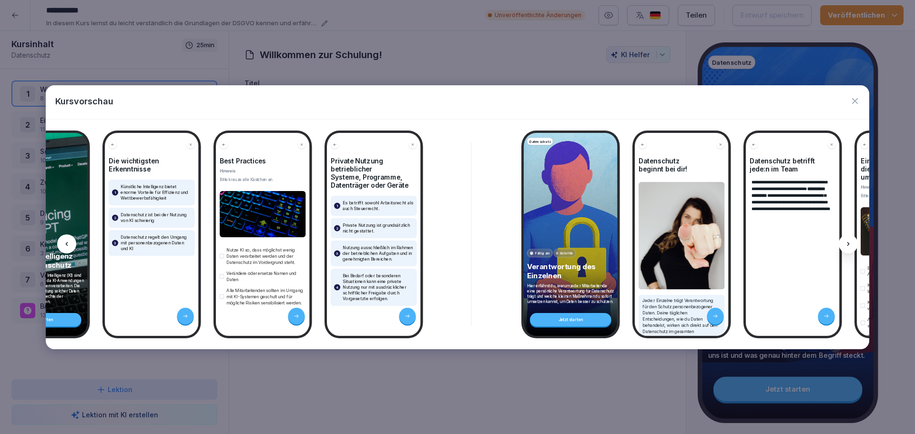
click at [845, 242] on icon at bounding box center [848, 244] width 8 height 8
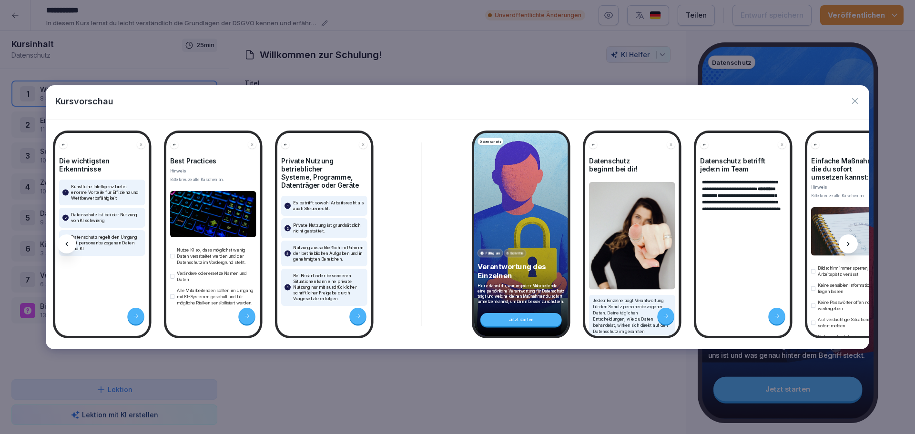
click at [845, 242] on icon at bounding box center [848, 244] width 8 height 8
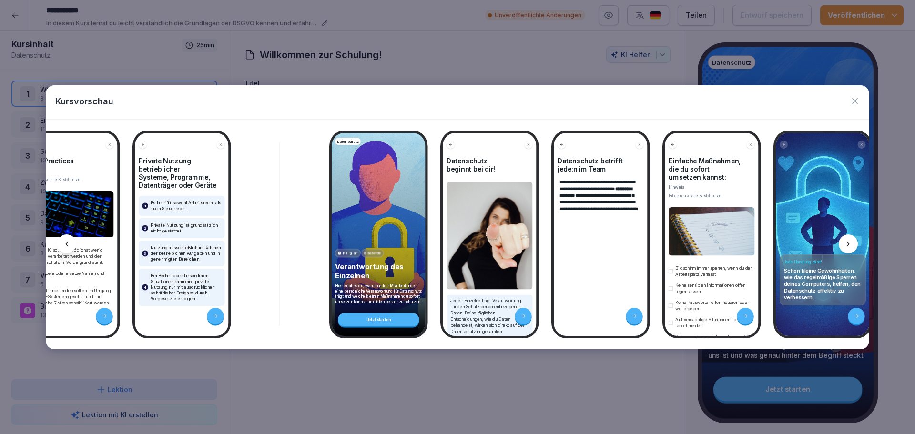
click at [845, 242] on icon at bounding box center [848, 244] width 8 height 8
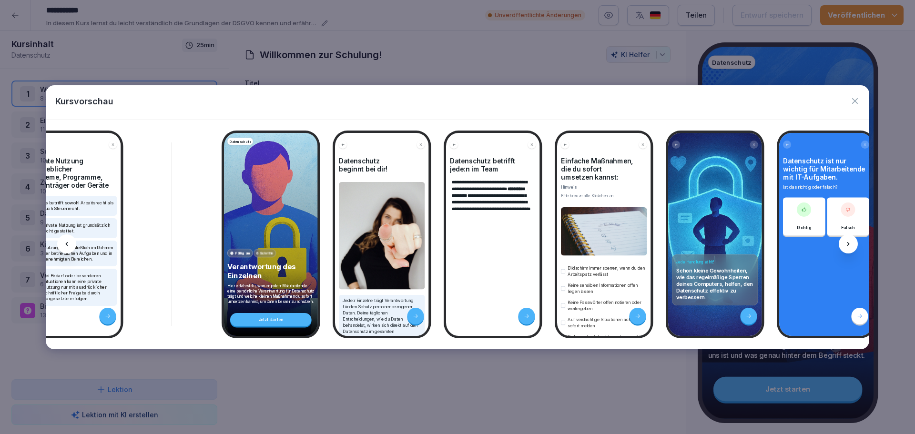
click at [845, 242] on icon at bounding box center [848, 244] width 8 height 8
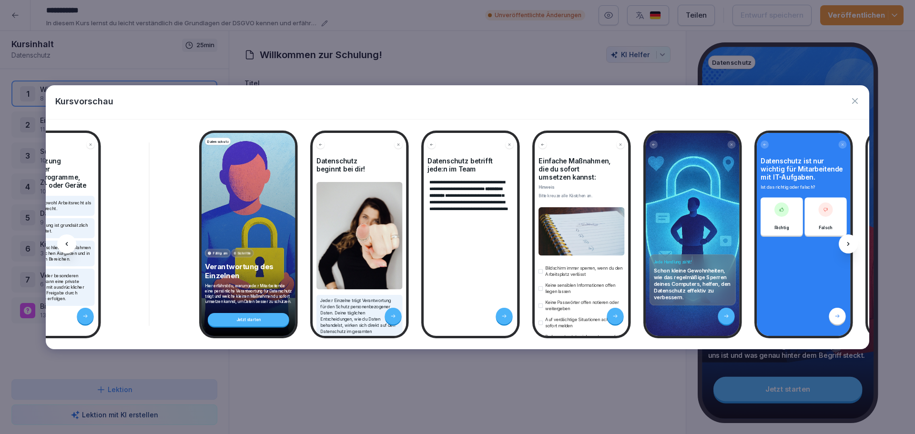
click at [845, 242] on icon at bounding box center [848, 244] width 8 height 8
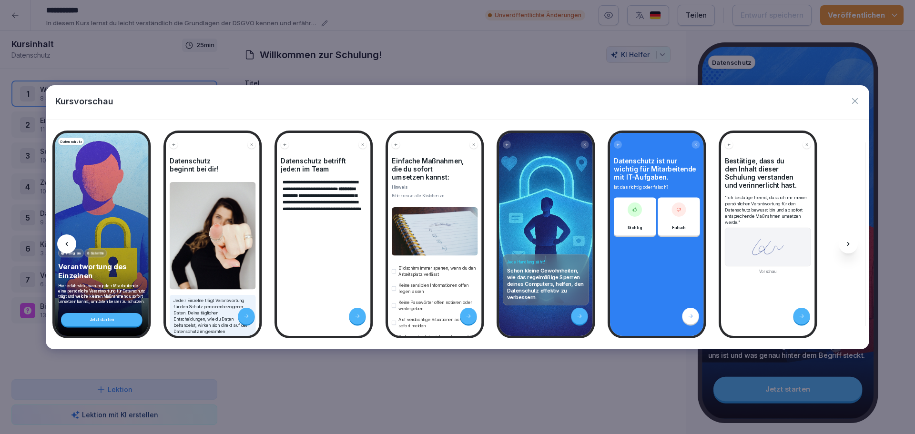
click at [845, 242] on icon at bounding box center [848, 244] width 8 height 8
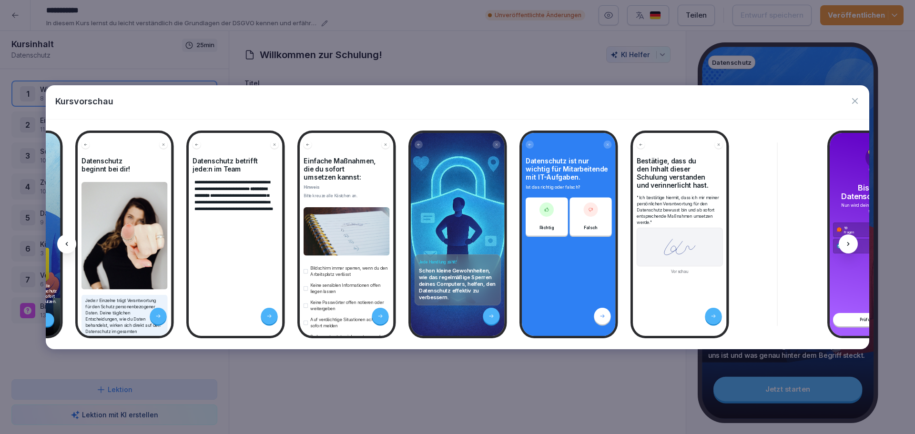
click at [845, 242] on icon at bounding box center [848, 244] width 8 height 8
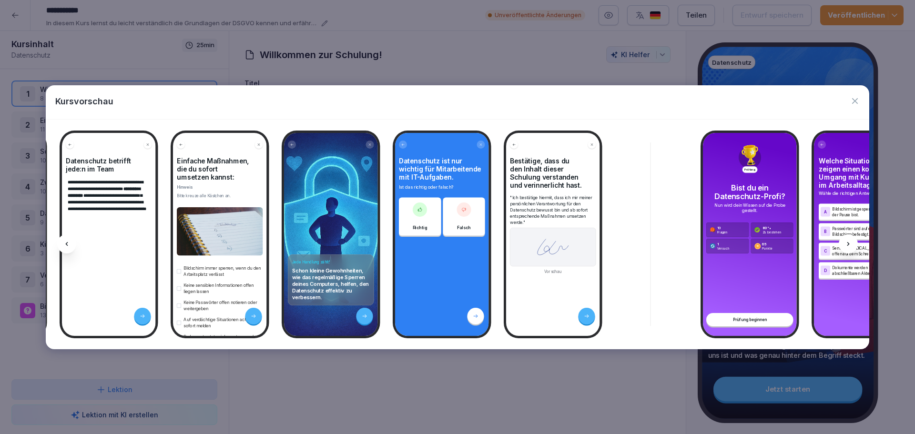
click at [845, 242] on icon at bounding box center [848, 244] width 8 height 8
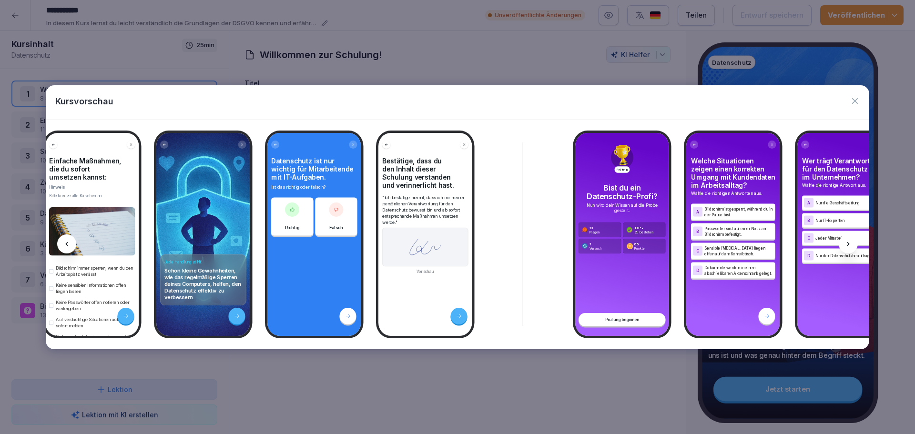
click at [845, 242] on icon at bounding box center [848, 244] width 8 height 8
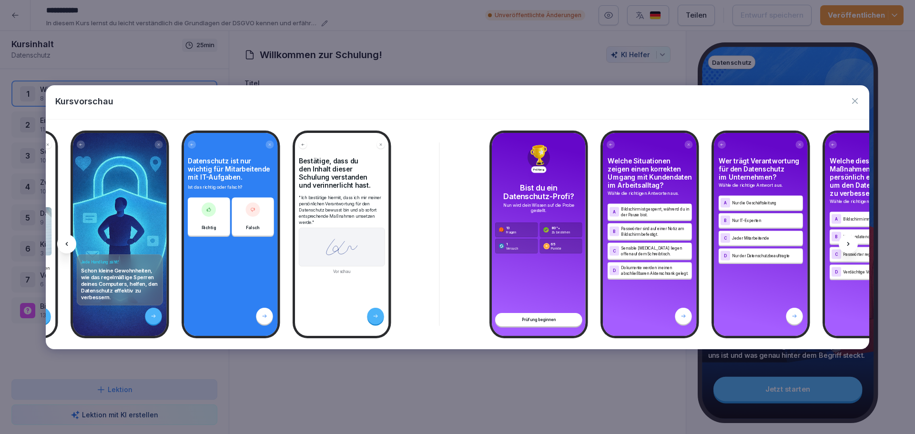
click at [845, 242] on icon at bounding box center [848, 244] width 8 height 8
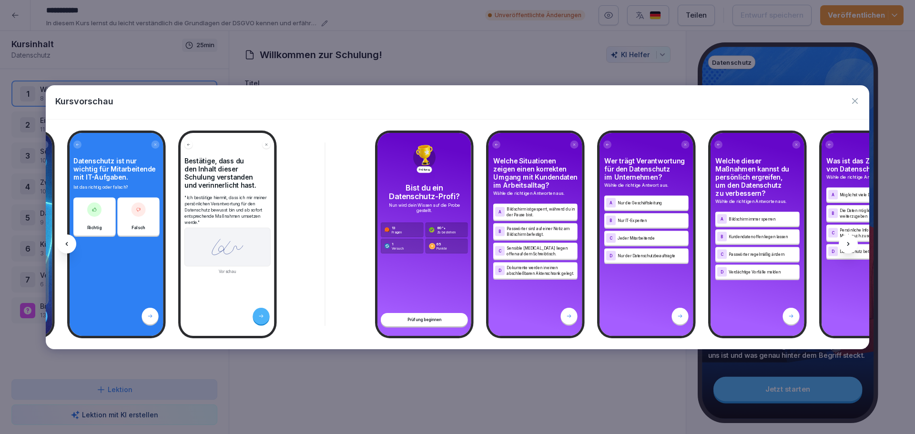
click at [845, 242] on icon at bounding box center [848, 244] width 8 height 8
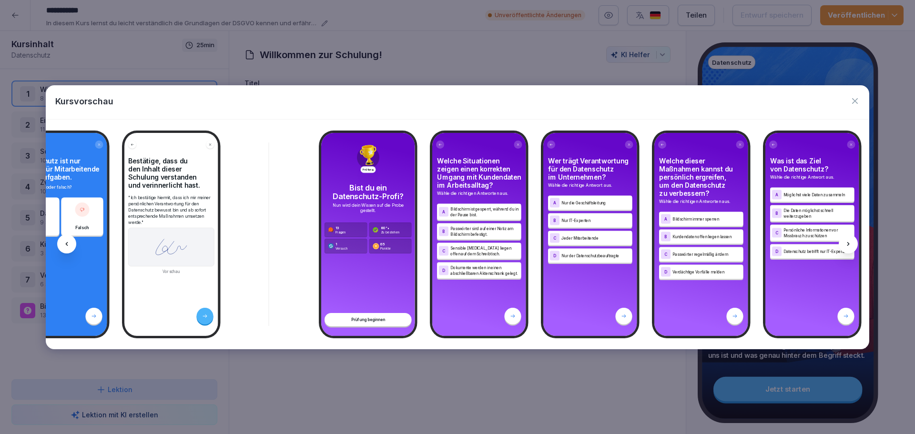
click at [845, 242] on icon at bounding box center [848, 244] width 8 height 8
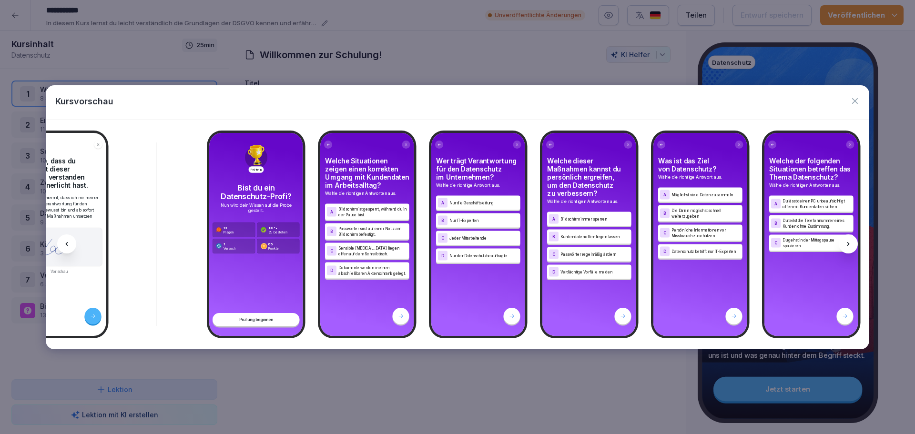
click at [845, 242] on icon at bounding box center [848, 244] width 8 height 8
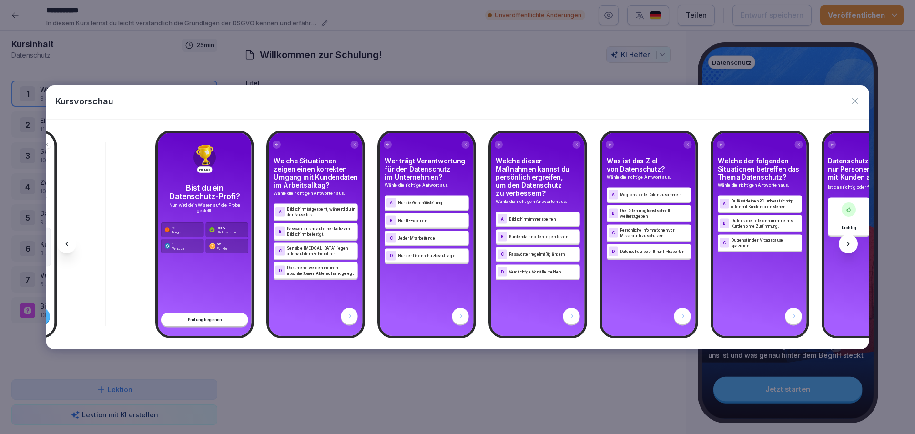
click at [845, 242] on icon at bounding box center [848, 244] width 8 height 8
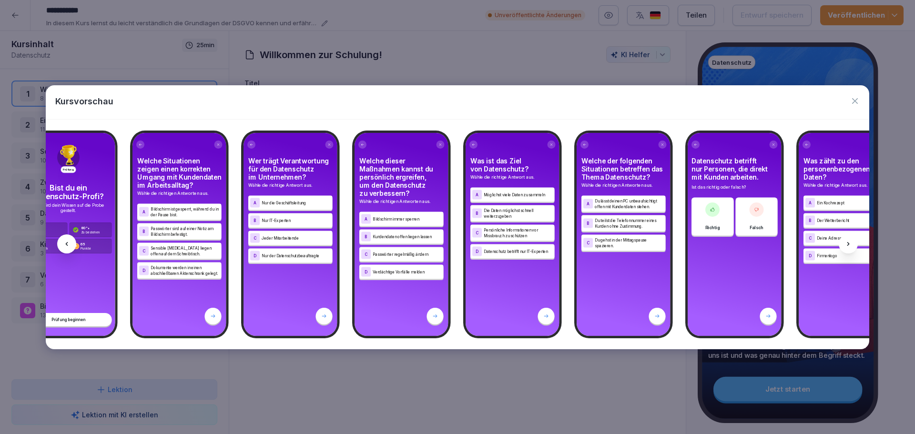
click at [845, 242] on icon at bounding box center [848, 244] width 8 height 8
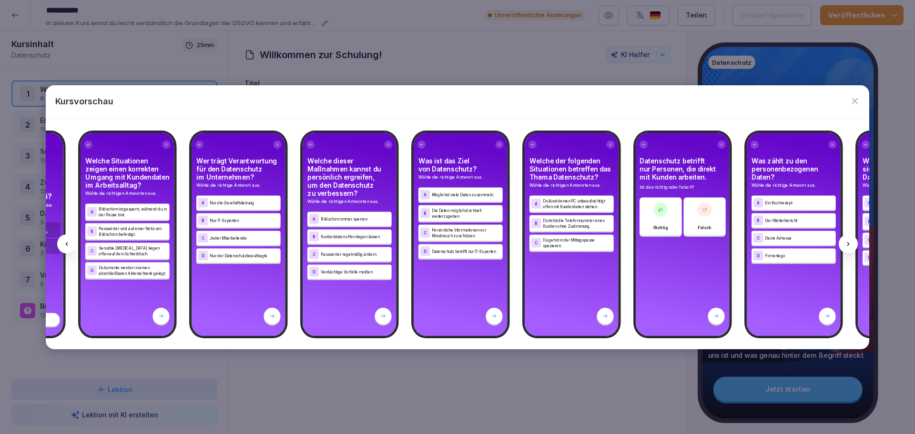
click at [845, 242] on icon at bounding box center [848, 244] width 8 height 8
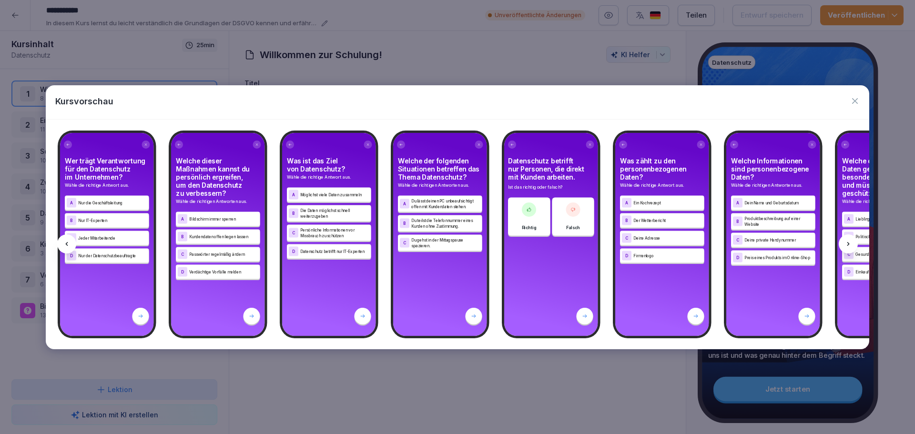
click at [845, 242] on icon at bounding box center [848, 244] width 8 height 8
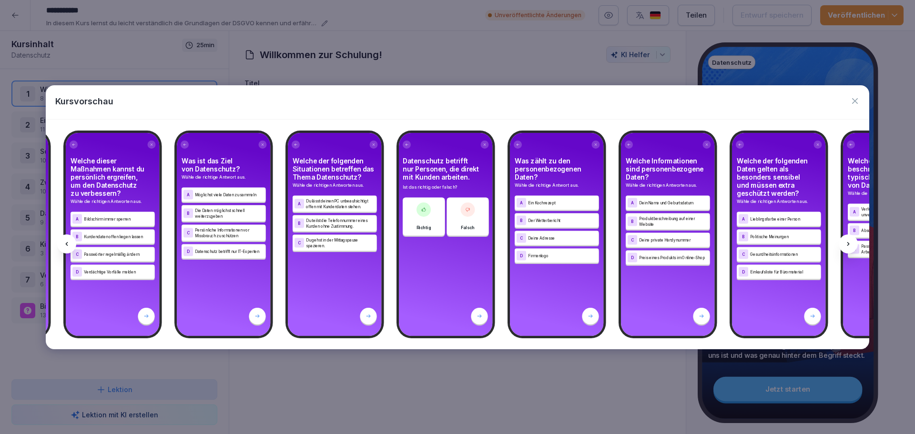
click at [845, 242] on icon at bounding box center [848, 244] width 8 height 8
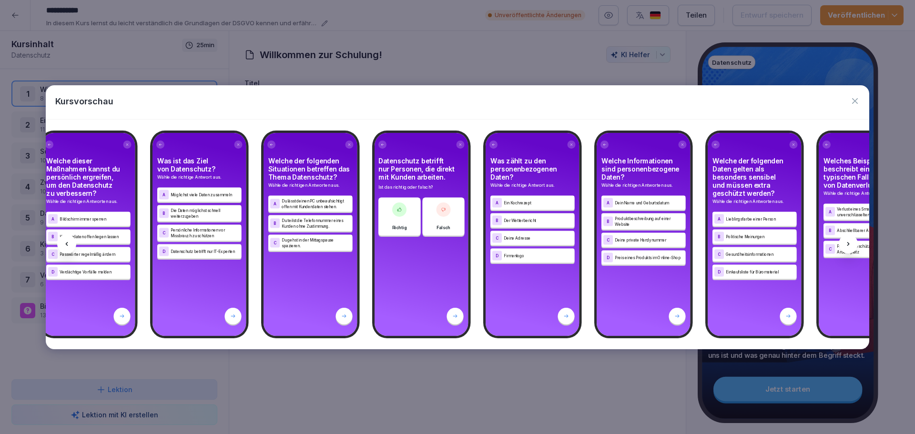
click at [845, 242] on icon at bounding box center [848, 244] width 8 height 8
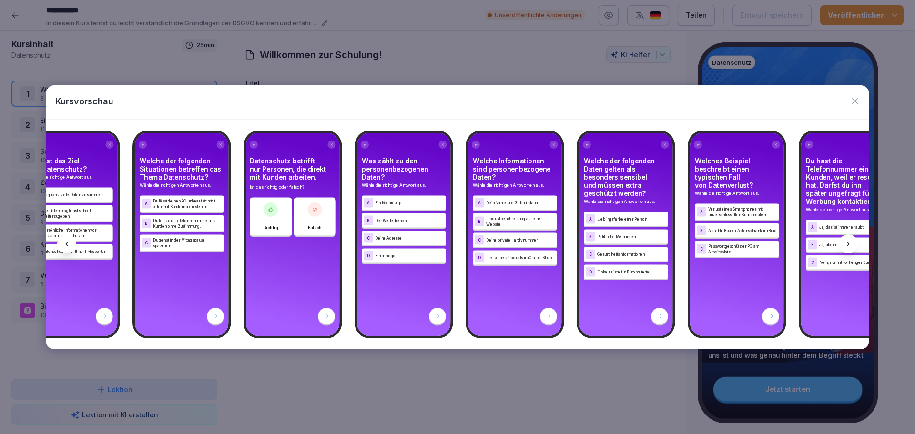
click at [845, 242] on icon at bounding box center [848, 244] width 8 height 8
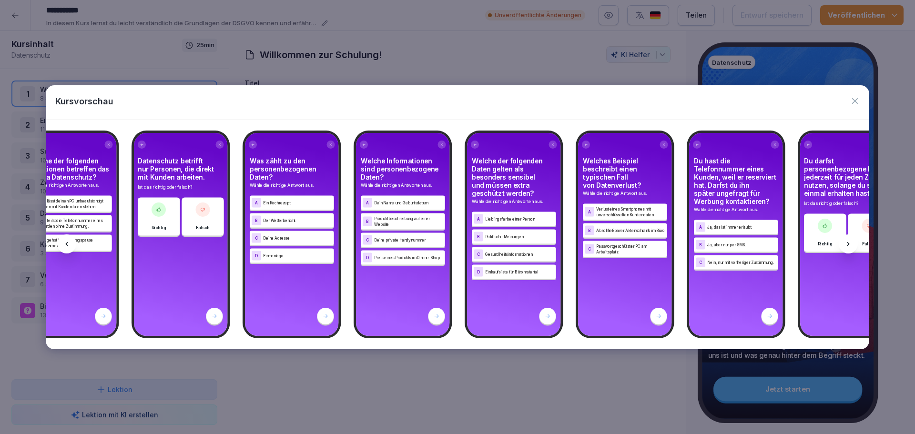
click at [845, 242] on icon at bounding box center [848, 244] width 8 height 8
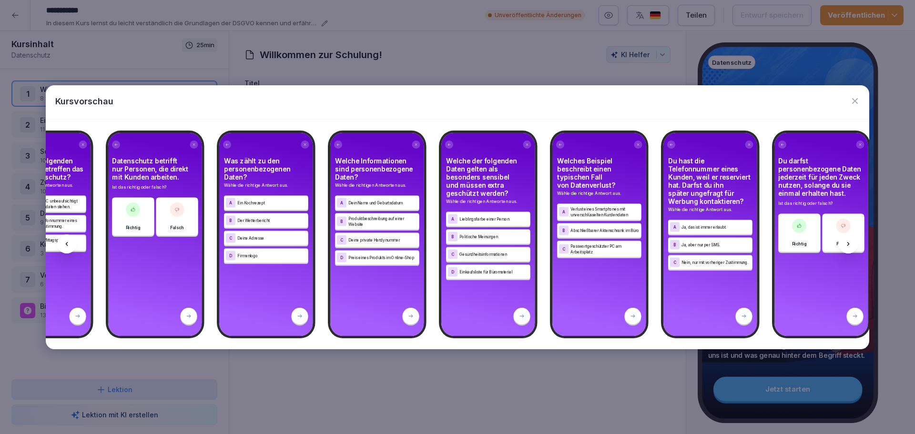
click at [845, 242] on icon at bounding box center [848, 244] width 8 height 8
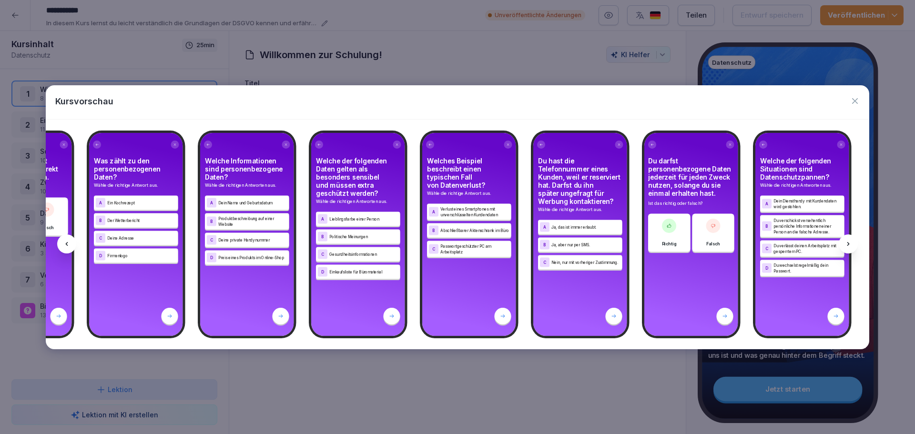
click at [845, 242] on icon at bounding box center [848, 244] width 8 height 8
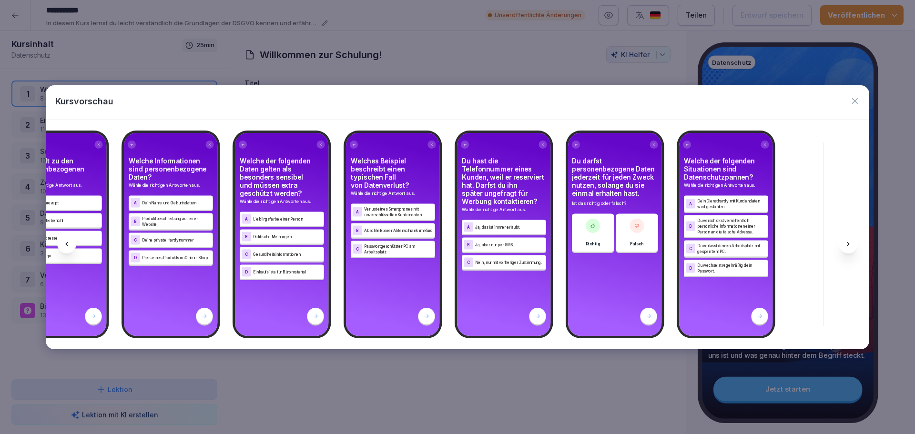
click at [845, 242] on icon at bounding box center [848, 244] width 8 height 8
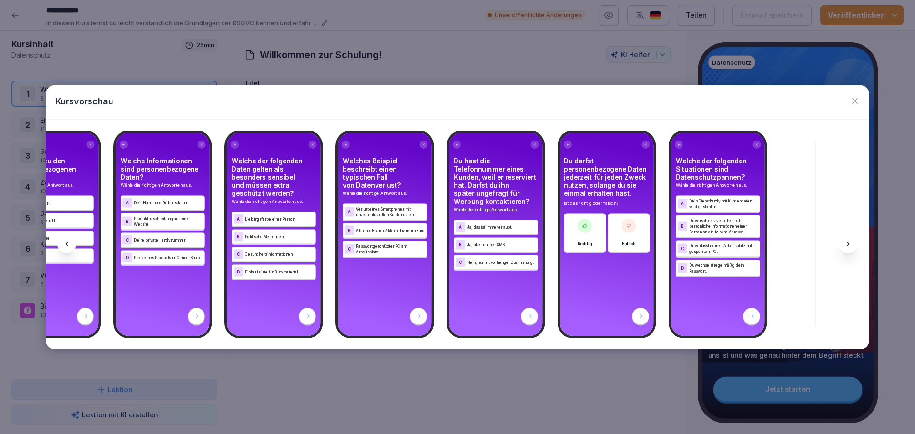
scroll to position [0, 8545]
click at [845, 242] on icon at bounding box center [848, 244] width 8 height 8
click at [69, 246] on icon at bounding box center [67, 244] width 8 height 8
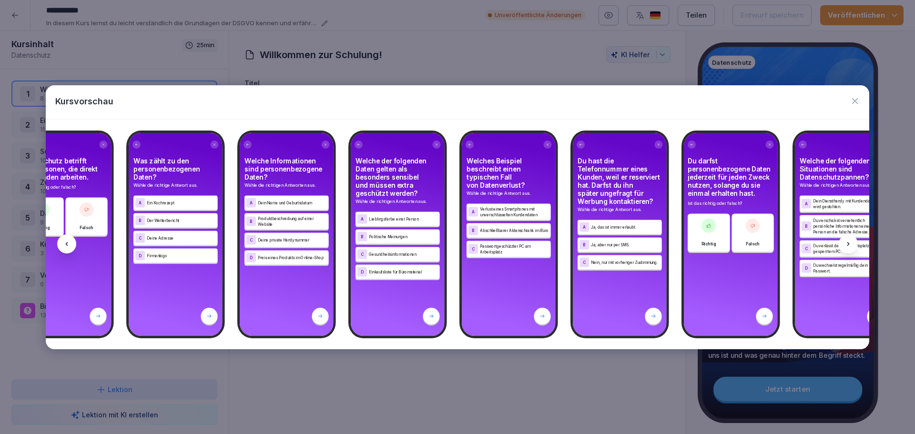
scroll to position [0, 8417]
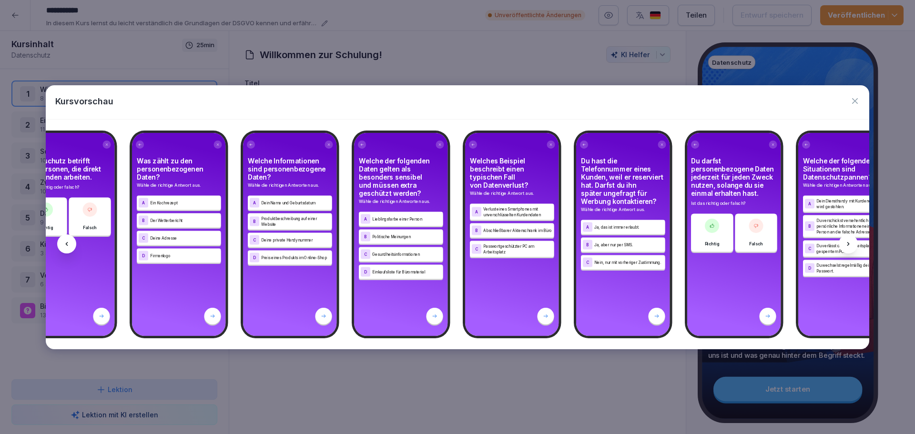
click at [68, 243] on icon at bounding box center [67, 244] width 8 height 8
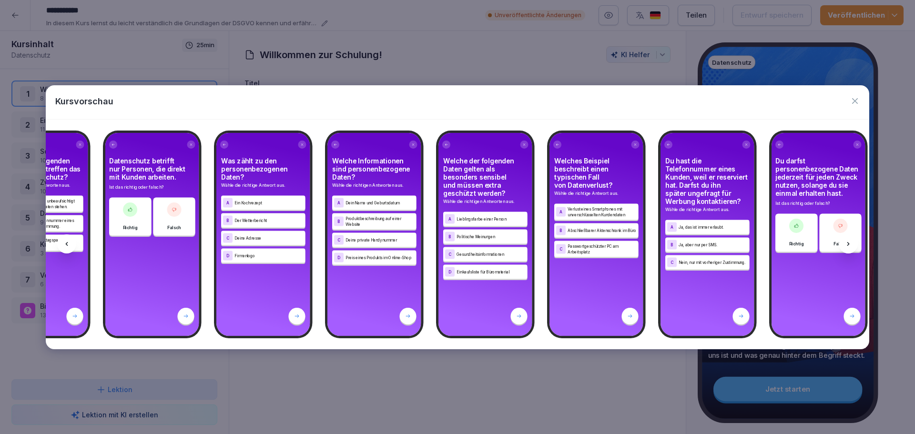
click at [68, 243] on icon at bounding box center [67, 244] width 8 height 8
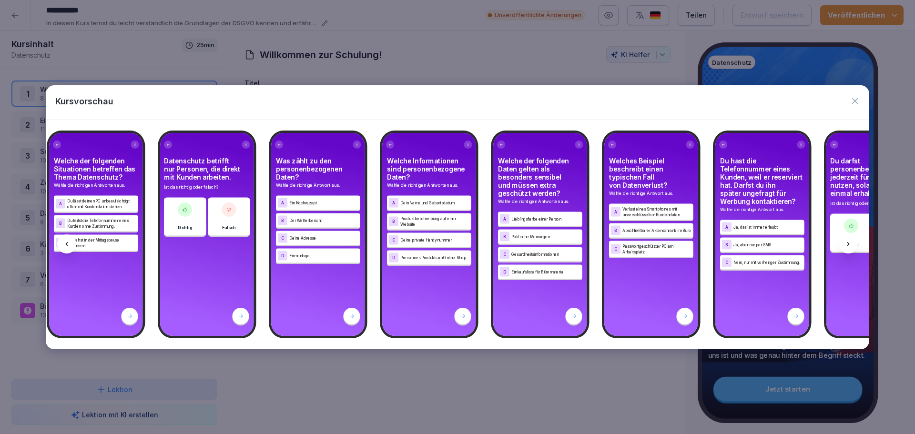
click at [68, 243] on icon at bounding box center [67, 244] width 8 height 8
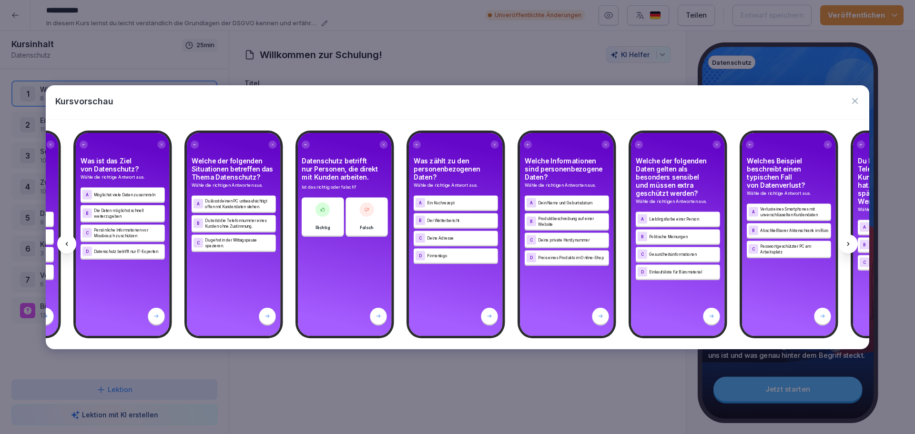
click at [68, 243] on icon at bounding box center [67, 244] width 8 height 8
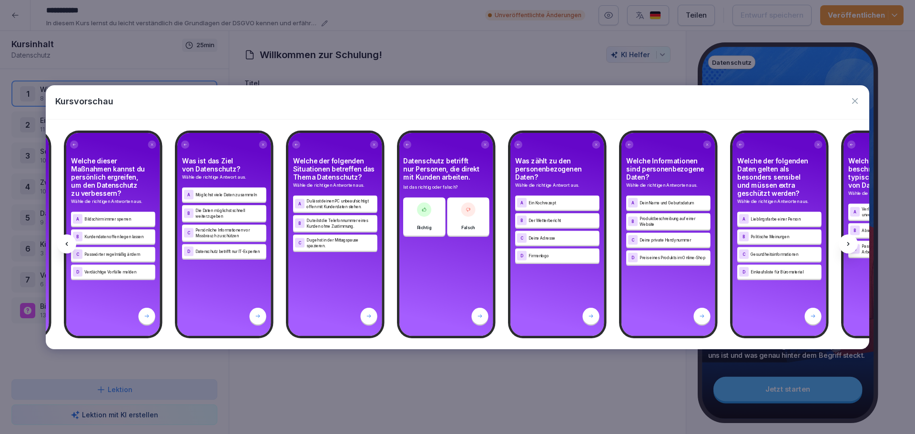
click at [68, 243] on icon at bounding box center [67, 244] width 8 height 8
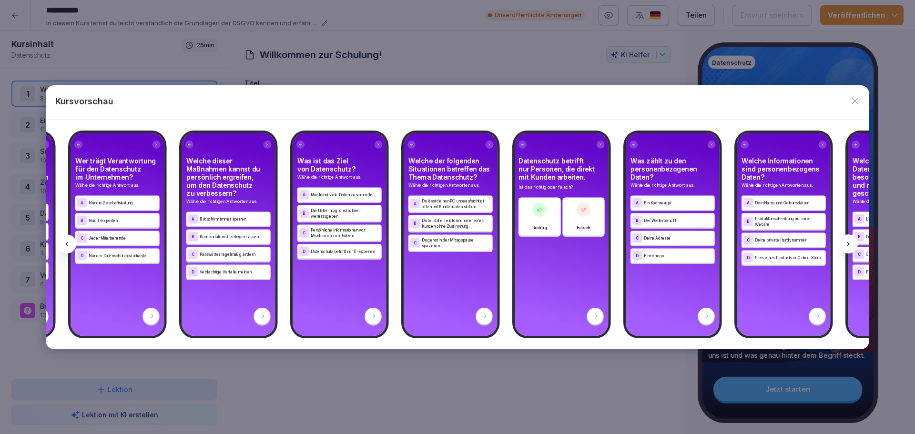
click at [68, 243] on icon at bounding box center [67, 244] width 8 height 8
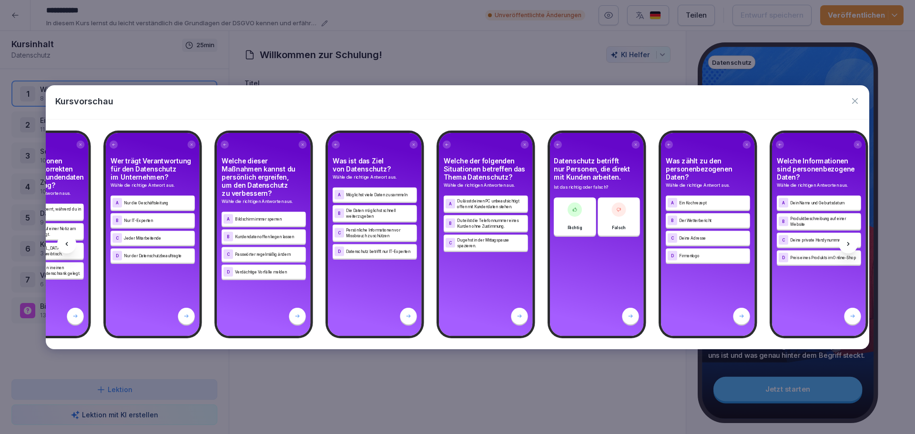
click at [68, 243] on icon at bounding box center [67, 244] width 8 height 8
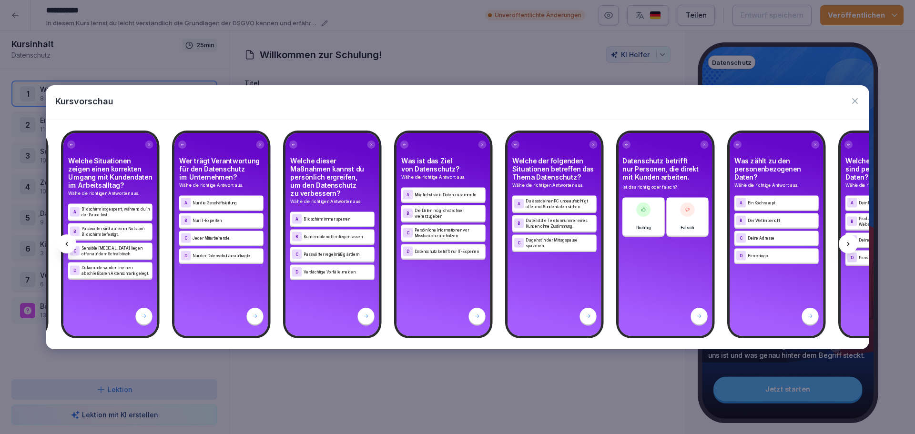
click at [68, 243] on icon at bounding box center [67, 244] width 8 height 8
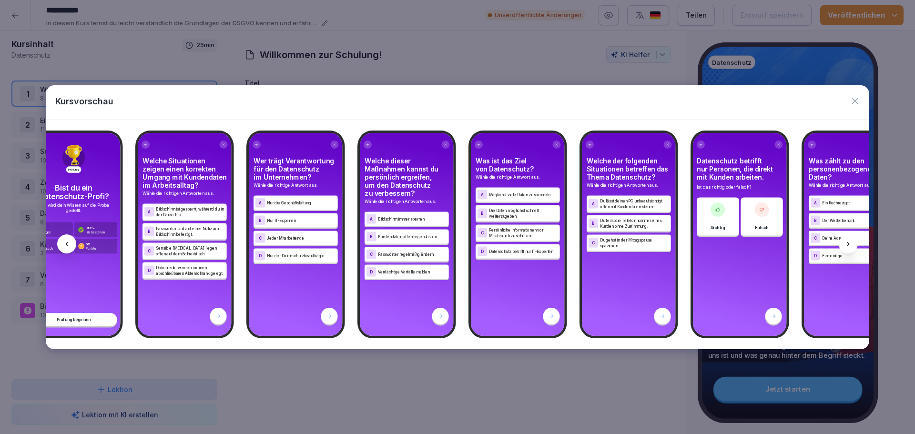
click at [68, 243] on icon at bounding box center [67, 244] width 8 height 8
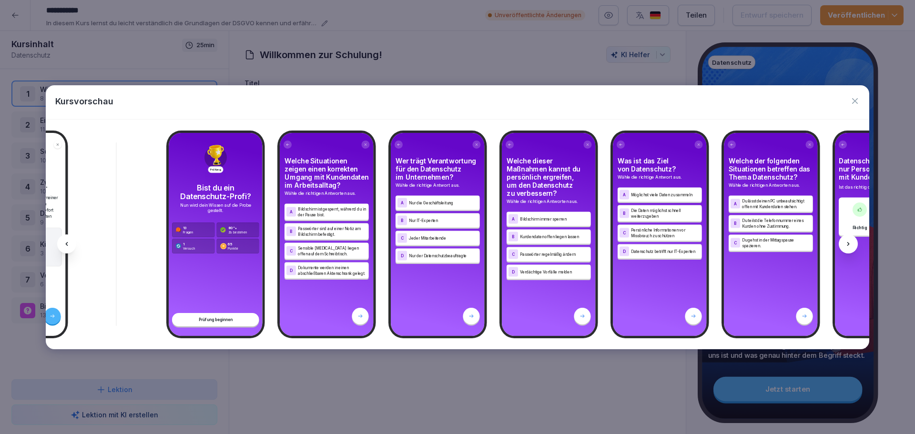
click at [68, 243] on icon at bounding box center [67, 244] width 8 height 8
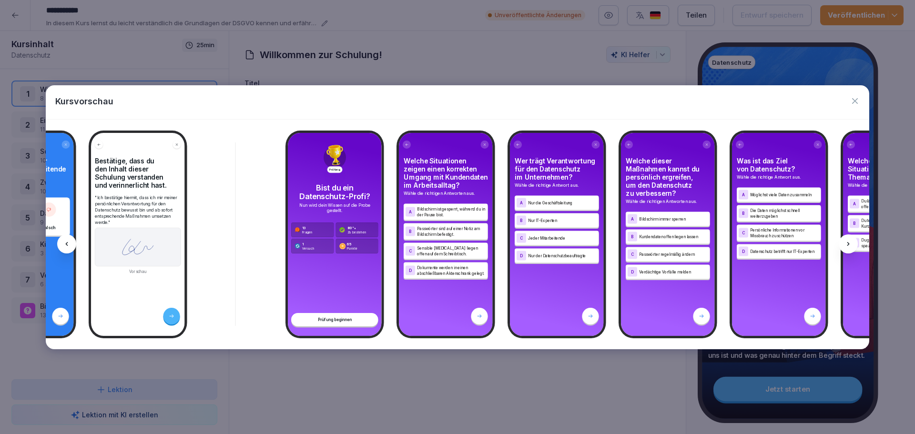
drag, startPoint x: 68, startPoint y: 243, endPoint x: 637, endPoint y: 218, distance: 569.5
click at [74, 243] on div at bounding box center [66, 243] width 19 height 19
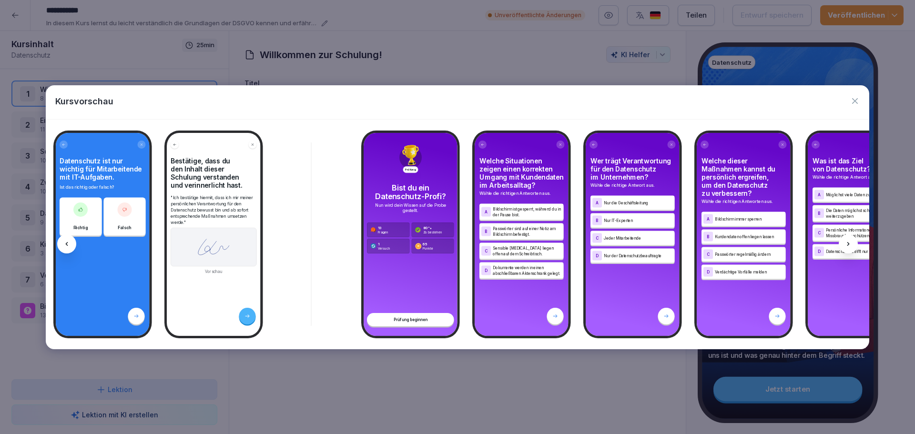
scroll to position [0, 7356]
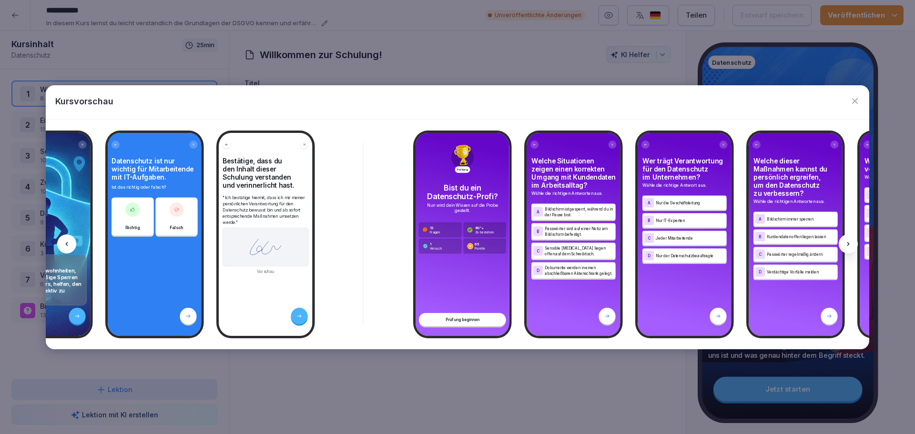
click at [846, 240] on icon at bounding box center [848, 244] width 8 height 8
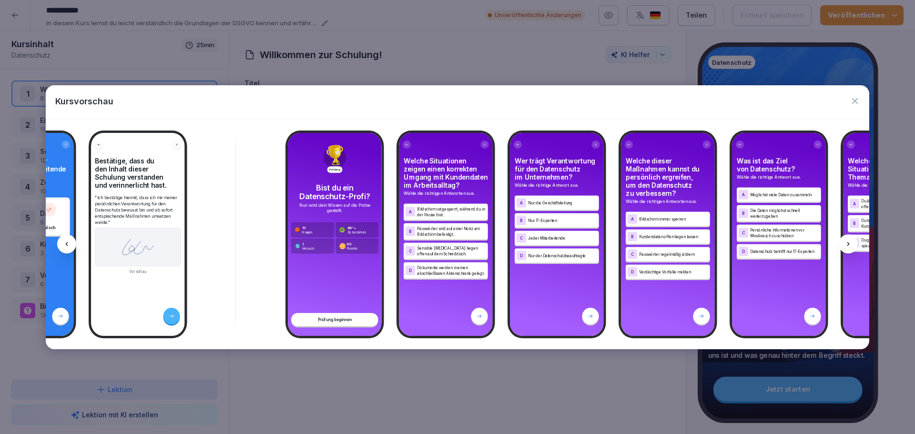
click at [846, 240] on icon at bounding box center [848, 244] width 8 height 8
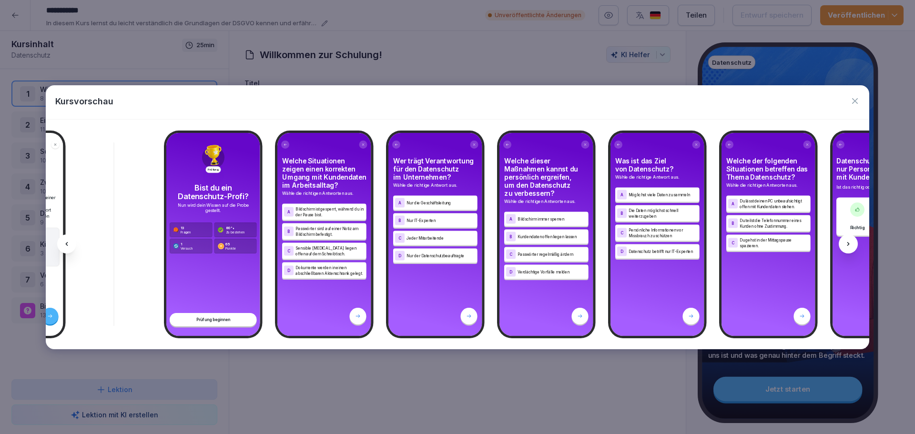
scroll to position [0, 7612]
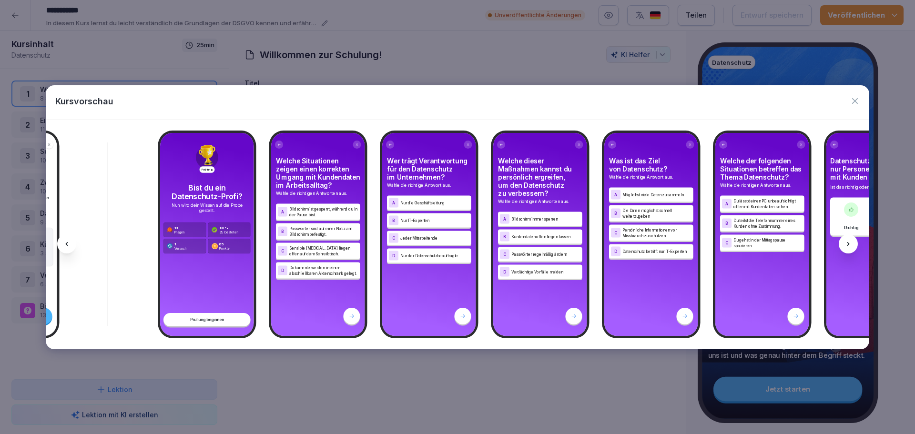
click at [846, 240] on icon at bounding box center [848, 244] width 8 height 8
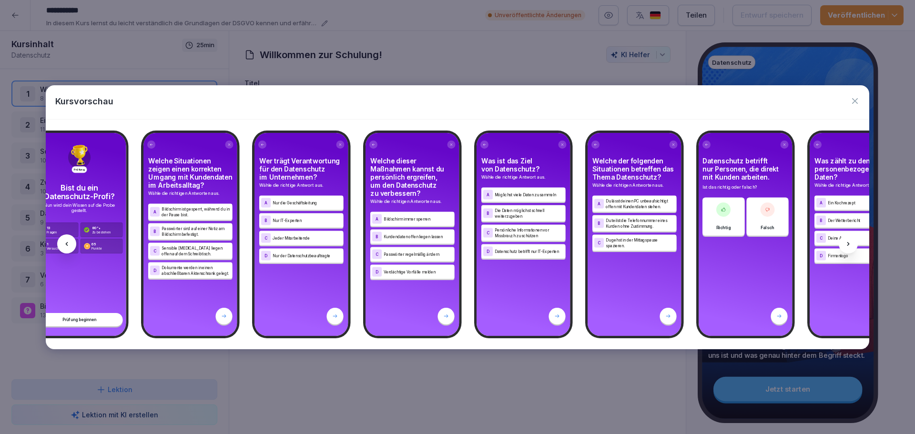
click at [846, 240] on icon at bounding box center [848, 244] width 8 height 8
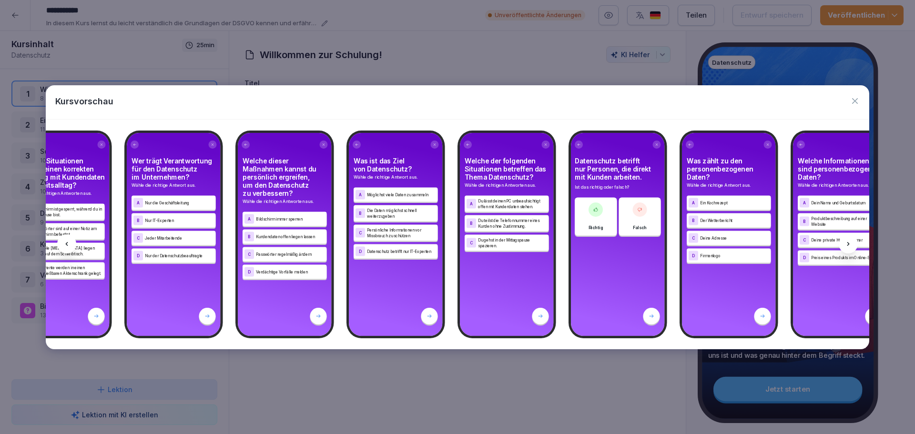
click at [846, 240] on icon at bounding box center [848, 244] width 8 height 8
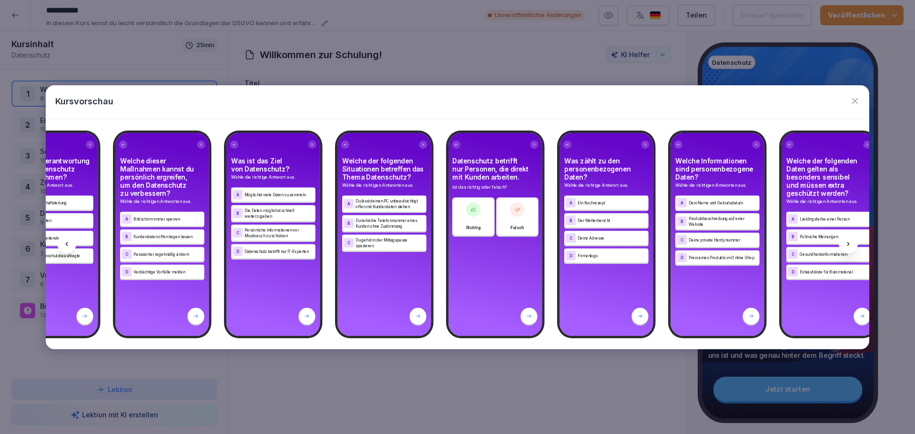
scroll to position [0, 7995]
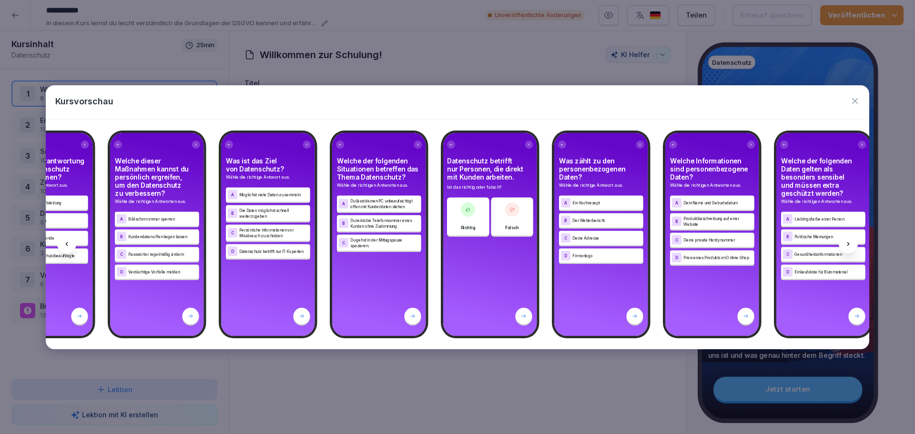
click at [71, 245] on div at bounding box center [66, 243] width 19 height 19
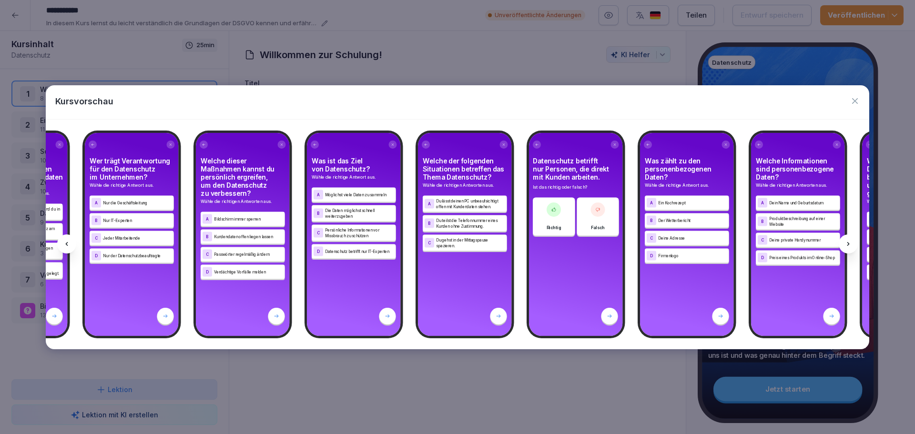
click at [71, 245] on div at bounding box center [66, 243] width 19 height 19
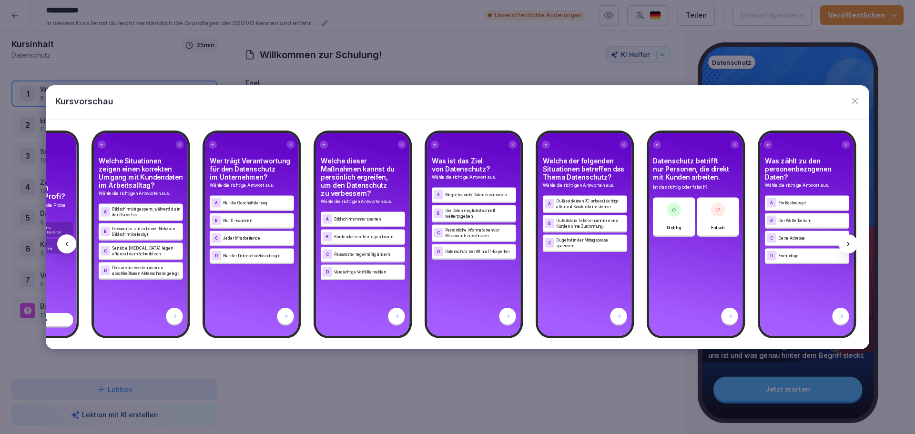
click at [71, 245] on div at bounding box center [66, 243] width 19 height 19
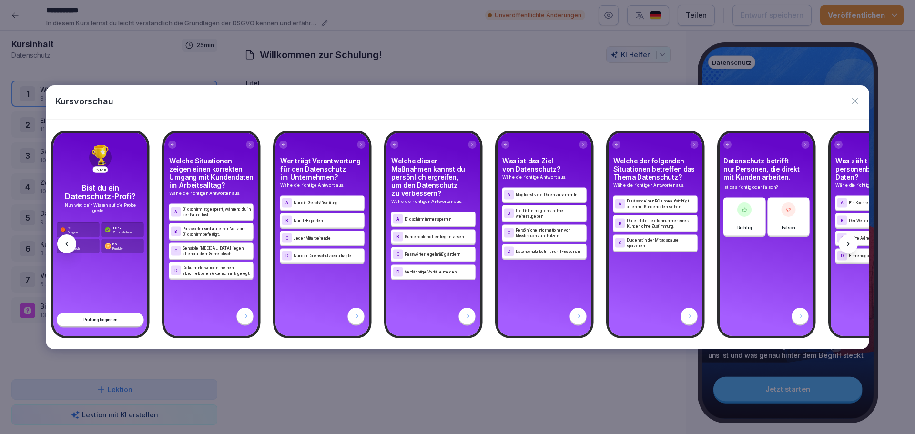
click at [71, 245] on div at bounding box center [66, 243] width 19 height 19
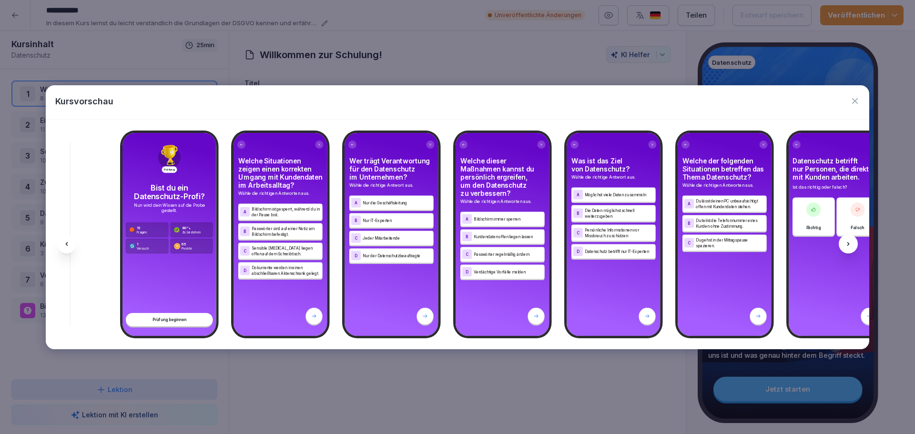
click at [71, 245] on div at bounding box center [66, 243] width 19 height 19
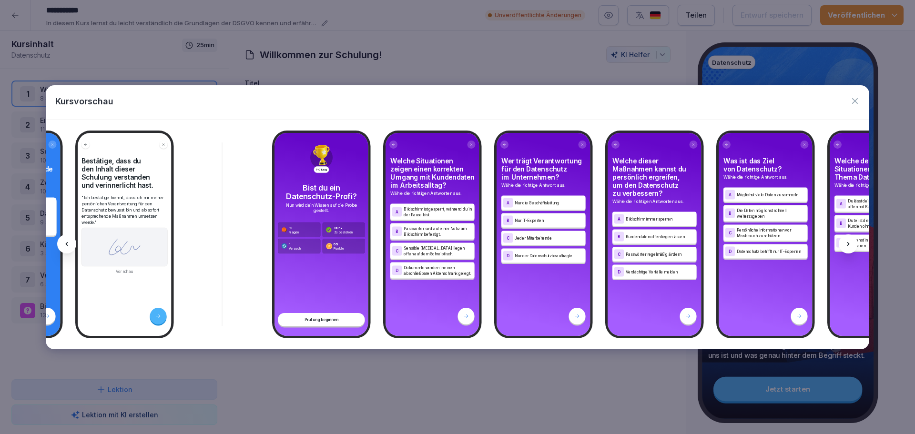
click at [71, 245] on div at bounding box center [66, 243] width 19 height 19
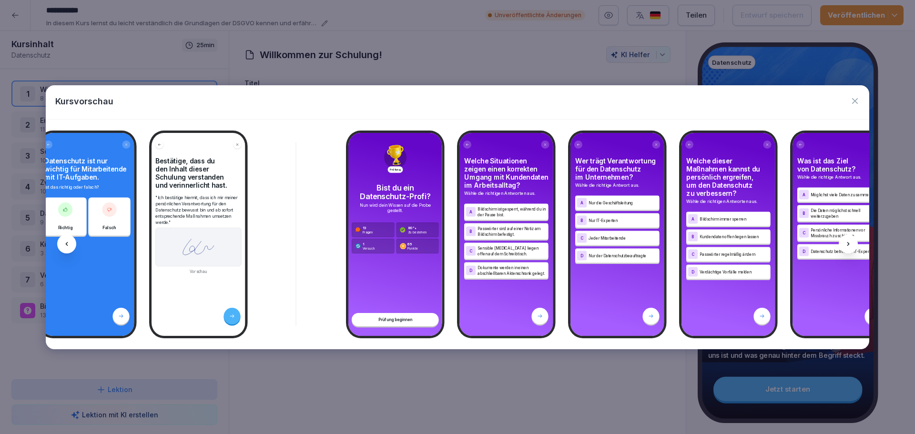
click at [71, 245] on div at bounding box center [66, 243] width 19 height 19
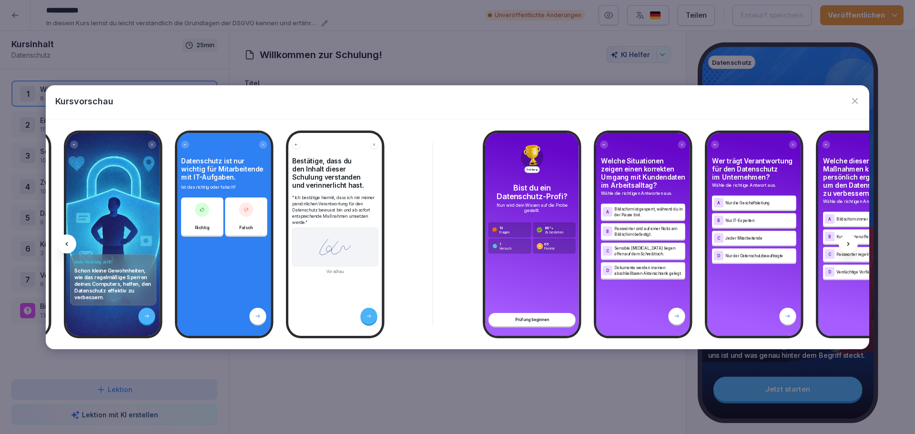
click at [70, 245] on icon at bounding box center [67, 244] width 8 height 8
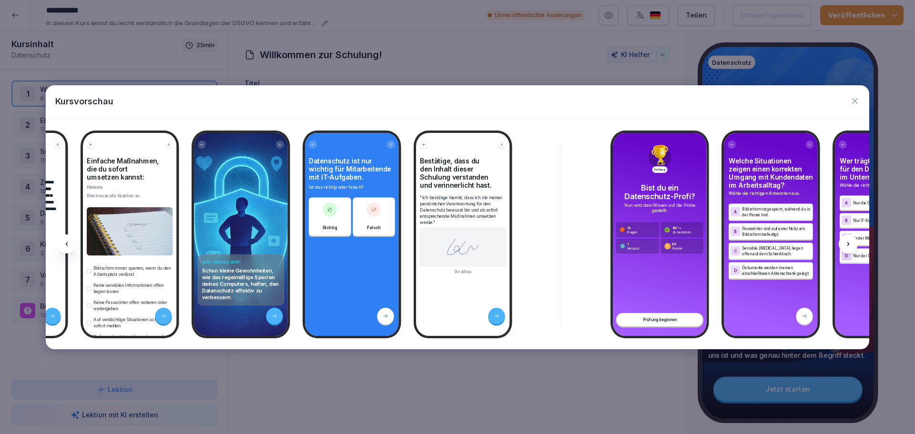
click at [62, 245] on div at bounding box center [66, 243] width 19 height 19
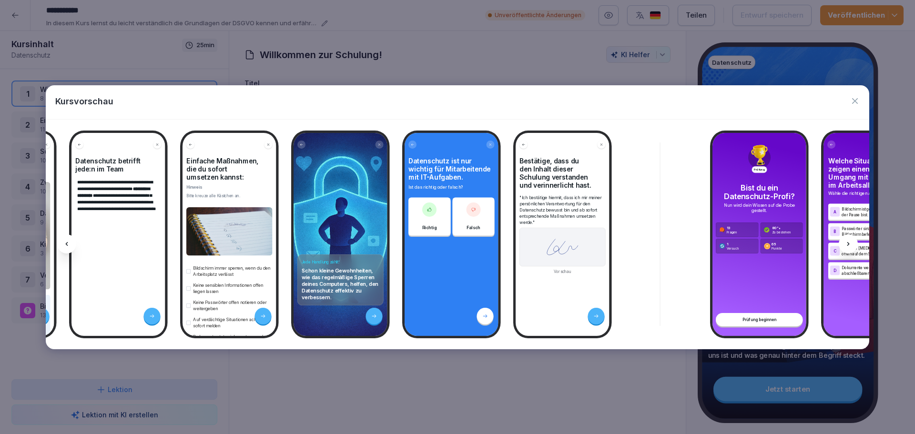
click at [62, 245] on div at bounding box center [66, 243] width 19 height 19
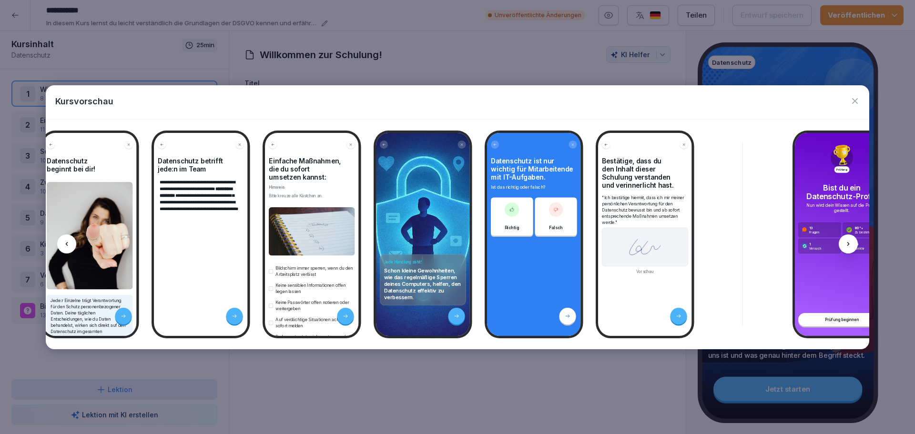
click at [62, 245] on div at bounding box center [66, 243] width 19 height 19
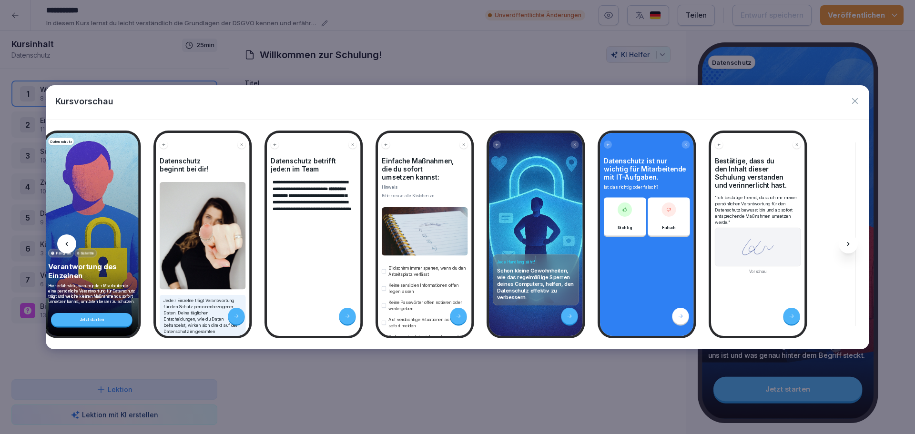
click at [62, 245] on div at bounding box center [66, 243] width 19 height 19
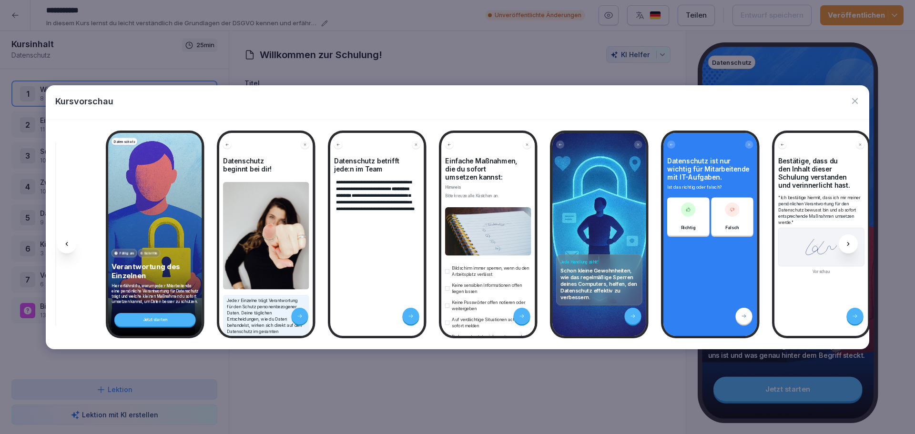
click at [62, 245] on div at bounding box center [66, 243] width 19 height 19
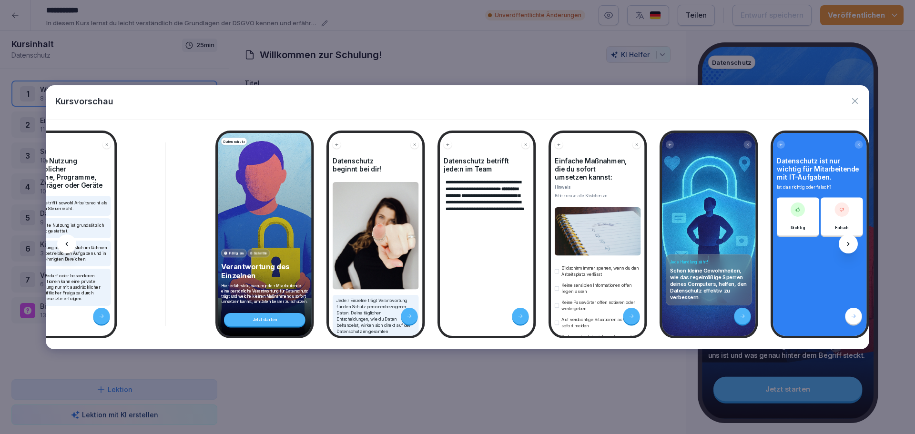
click at [62, 245] on div at bounding box center [66, 243] width 19 height 19
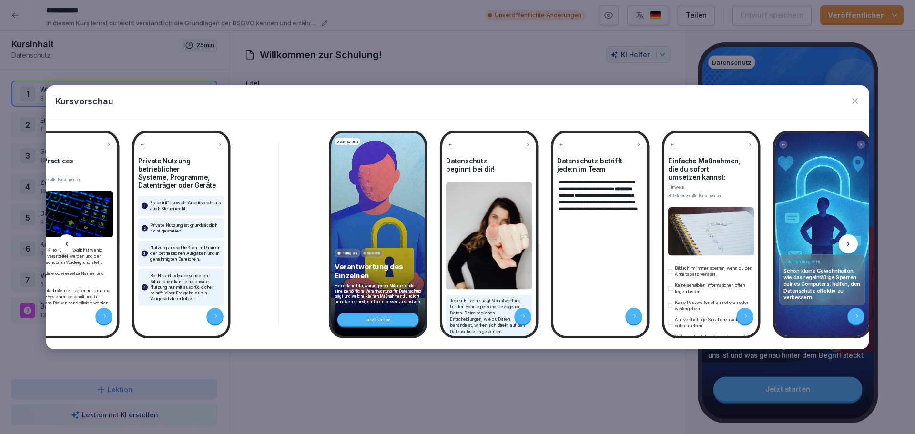
click at [62, 245] on div at bounding box center [66, 243] width 19 height 19
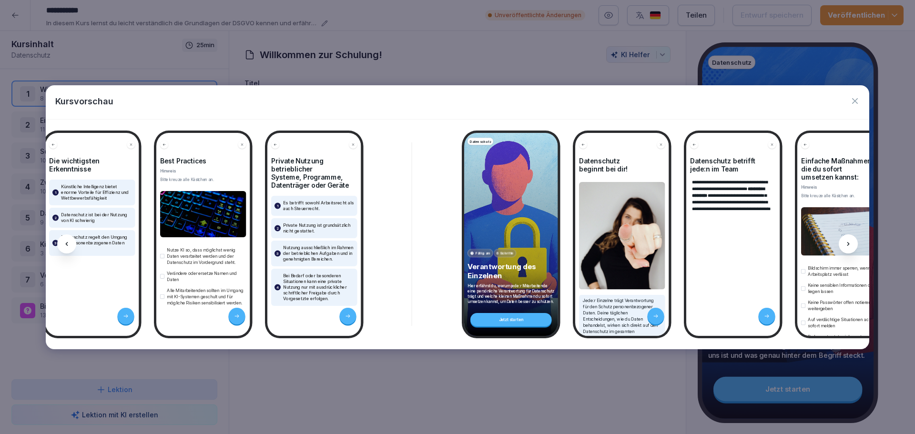
click at [62, 244] on div at bounding box center [66, 243] width 19 height 19
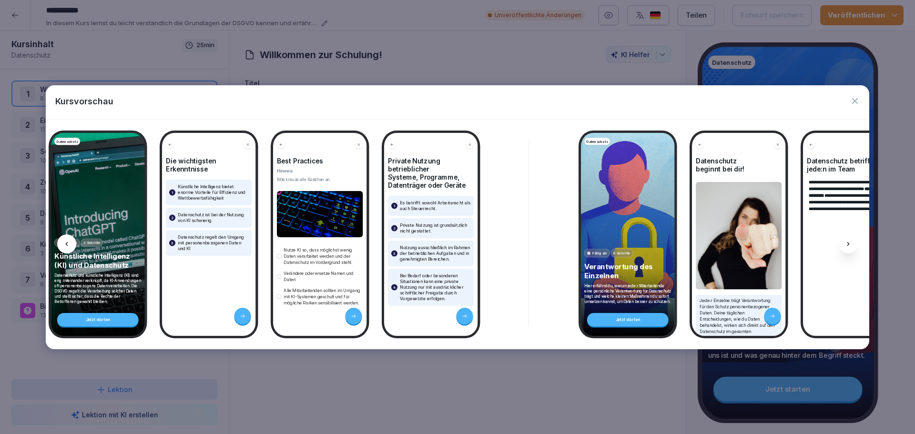
click at [62, 244] on div at bounding box center [66, 243] width 19 height 19
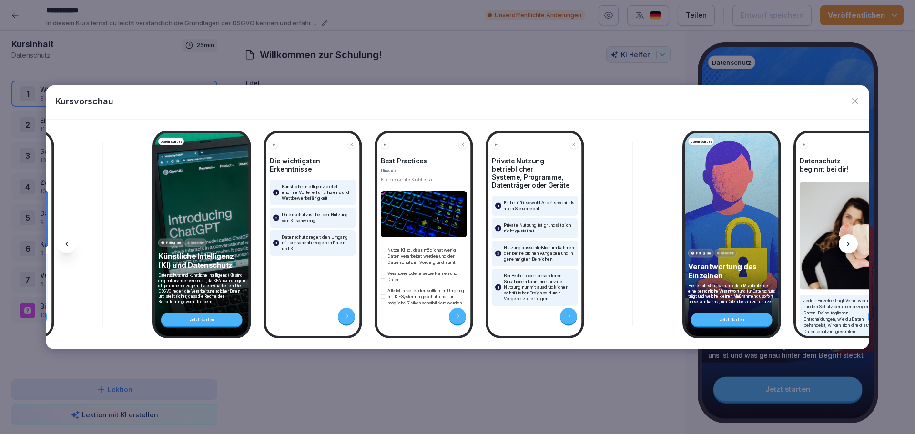
click at [63, 244] on icon at bounding box center [67, 244] width 8 height 8
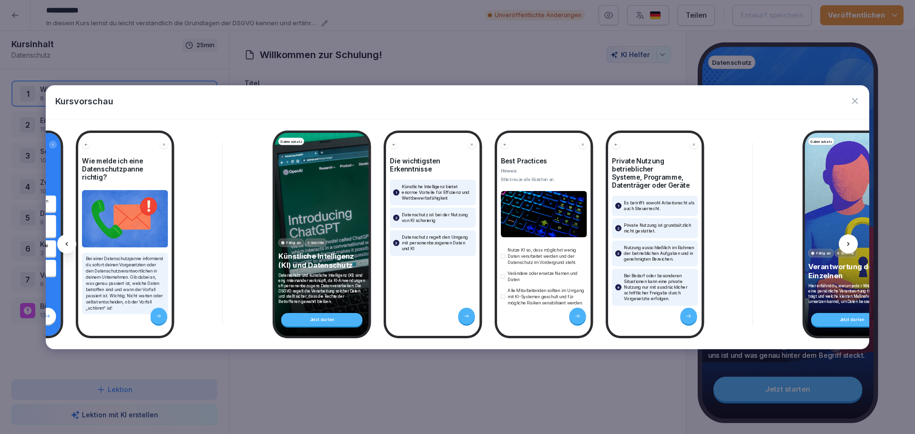
click at [63, 244] on icon at bounding box center [67, 244] width 8 height 8
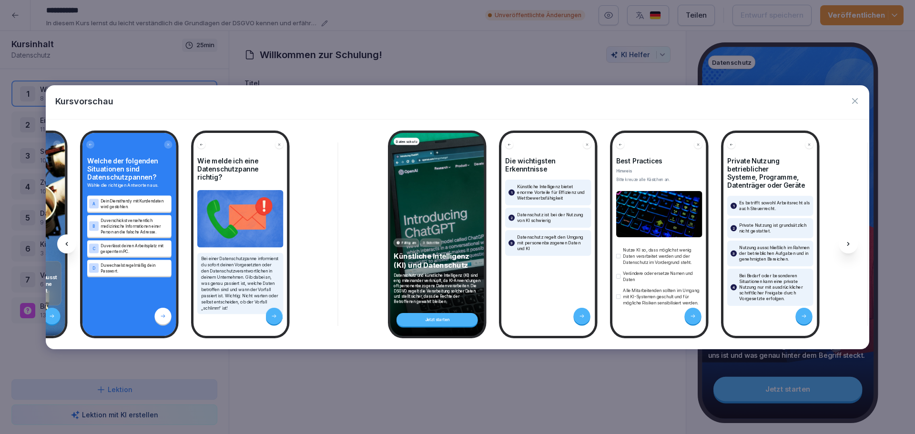
click at [63, 244] on icon at bounding box center [67, 244] width 8 height 8
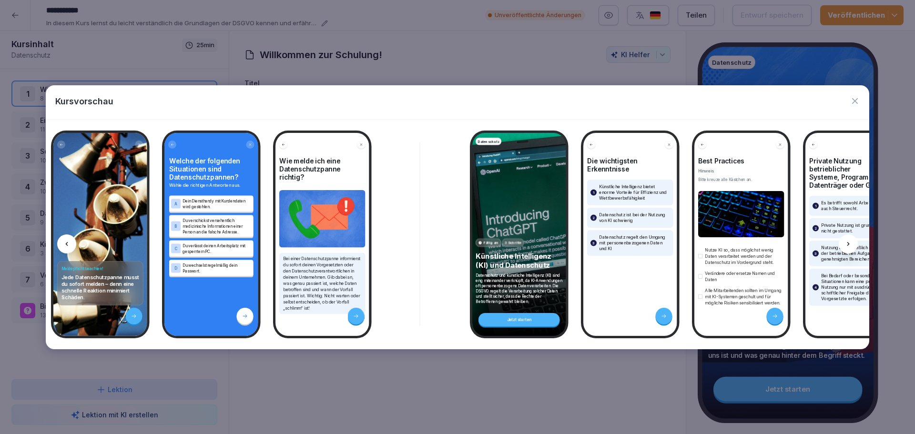
click at [63, 244] on icon at bounding box center [67, 244] width 8 height 8
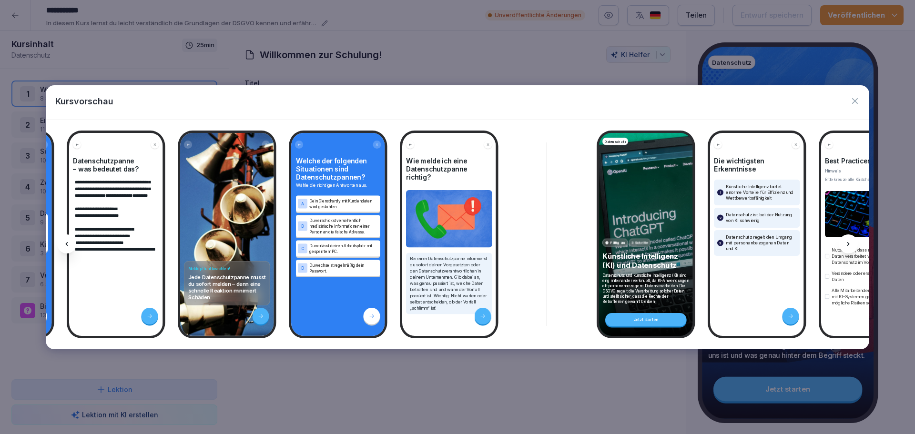
click at [63, 244] on icon at bounding box center [67, 244] width 8 height 8
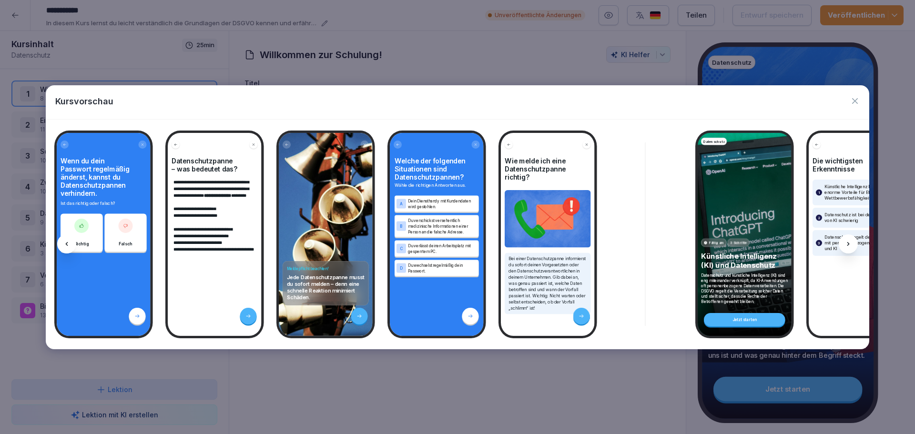
click at [63, 244] on icon at bounding box center [67, 244] width 8 height 8
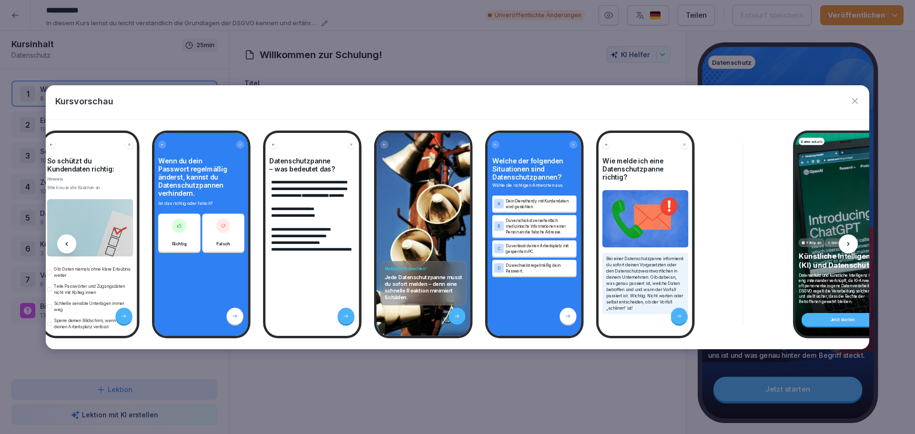
click at [63, 244] on icon at bounding box center [67, 244] width 8 height 8
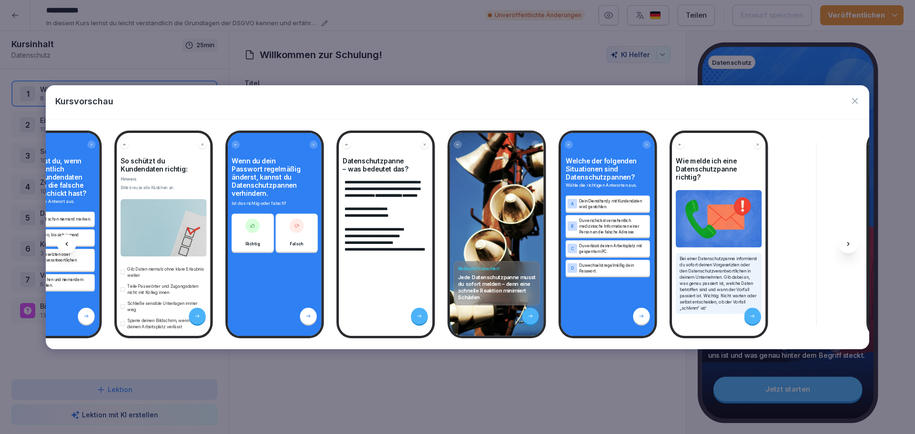
click at [63, 244] on icon at bounding box center [67, 244] width 8 height 8
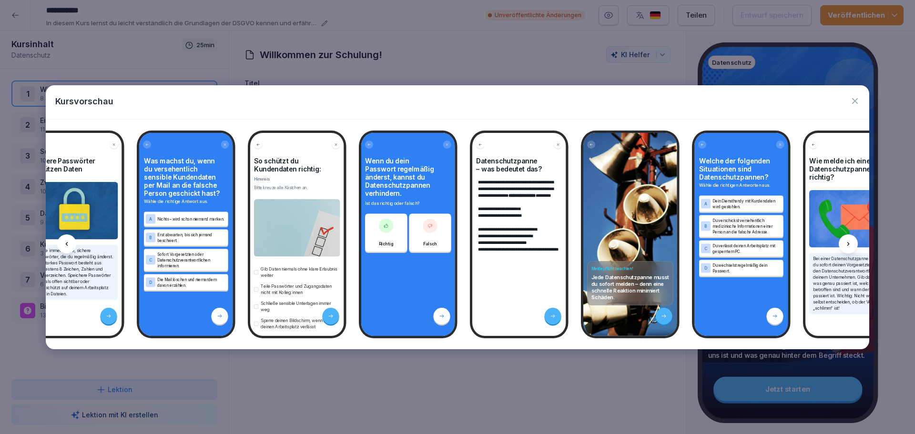
click at [63, 244] on icon at bounding box center [67, 244] width 8 height 8
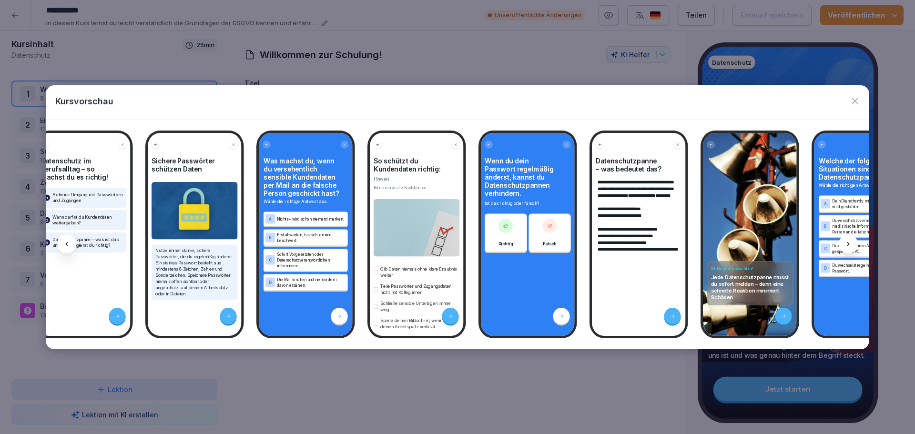
click at [63, 244] on icon at bounding box center [67, 244] width 8 height 8
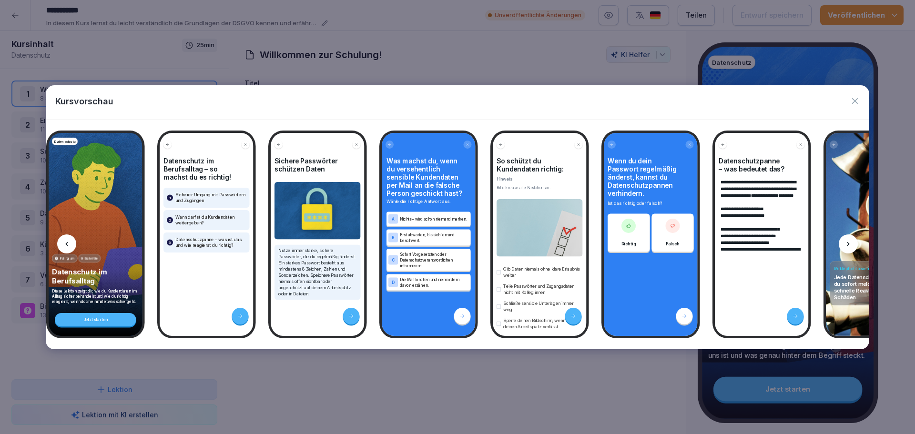
scroll to position [0, 5124]
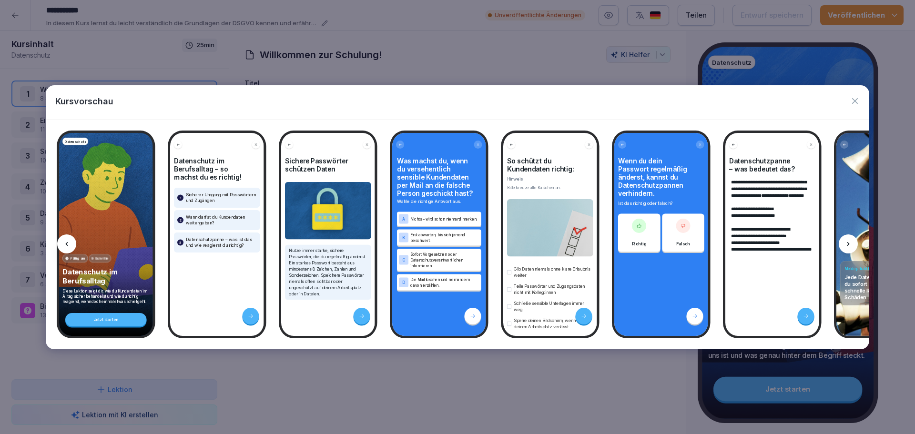
click at [854, 102] on icon "button" at bounding box center [855, 101] width 6 height 6
